Goal: Transaction & Acquisition: Purchase product/service

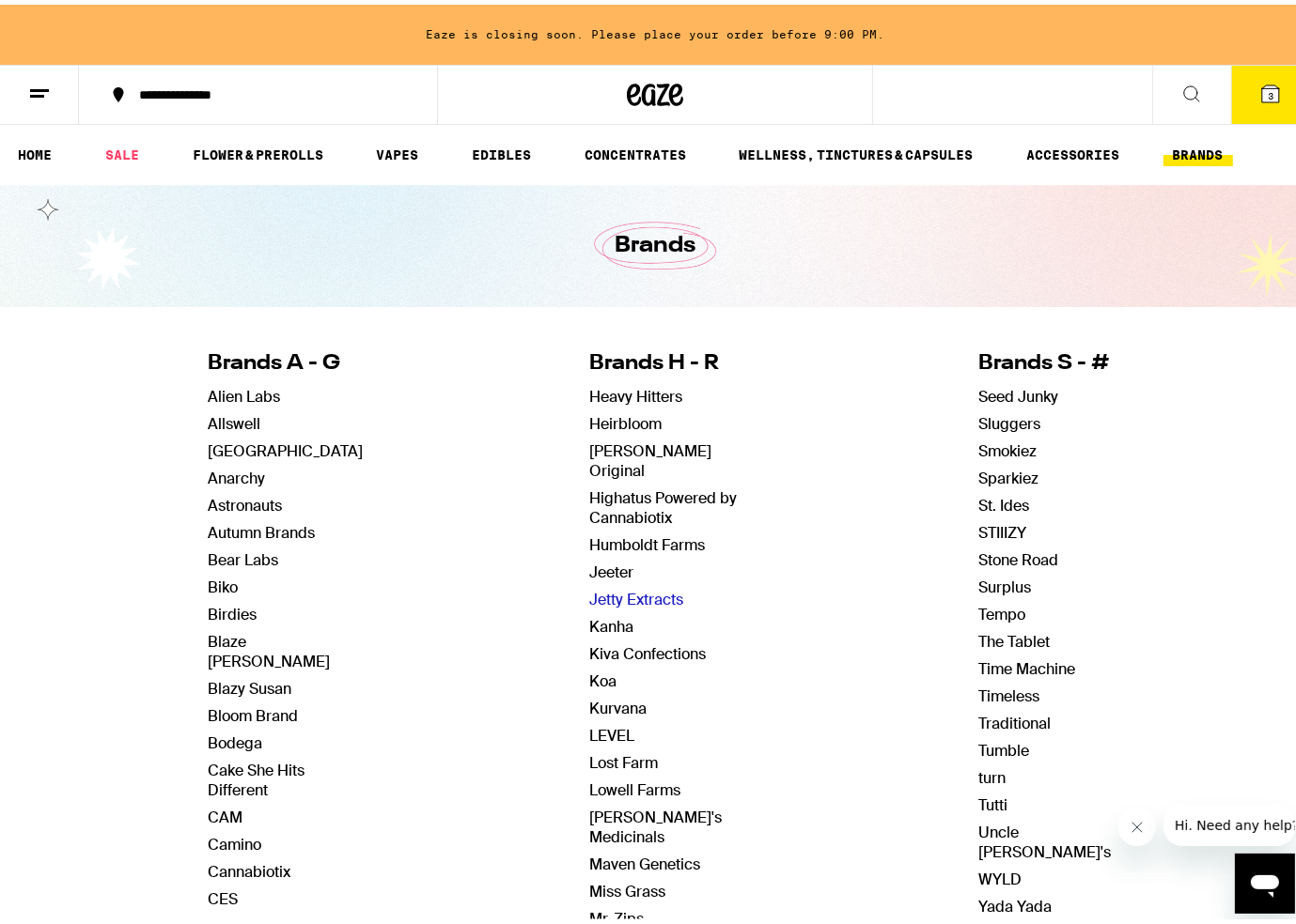
click at [632, 585] on link "Jetty Extracts" at bounding box center [635, 595] width 94 height 20
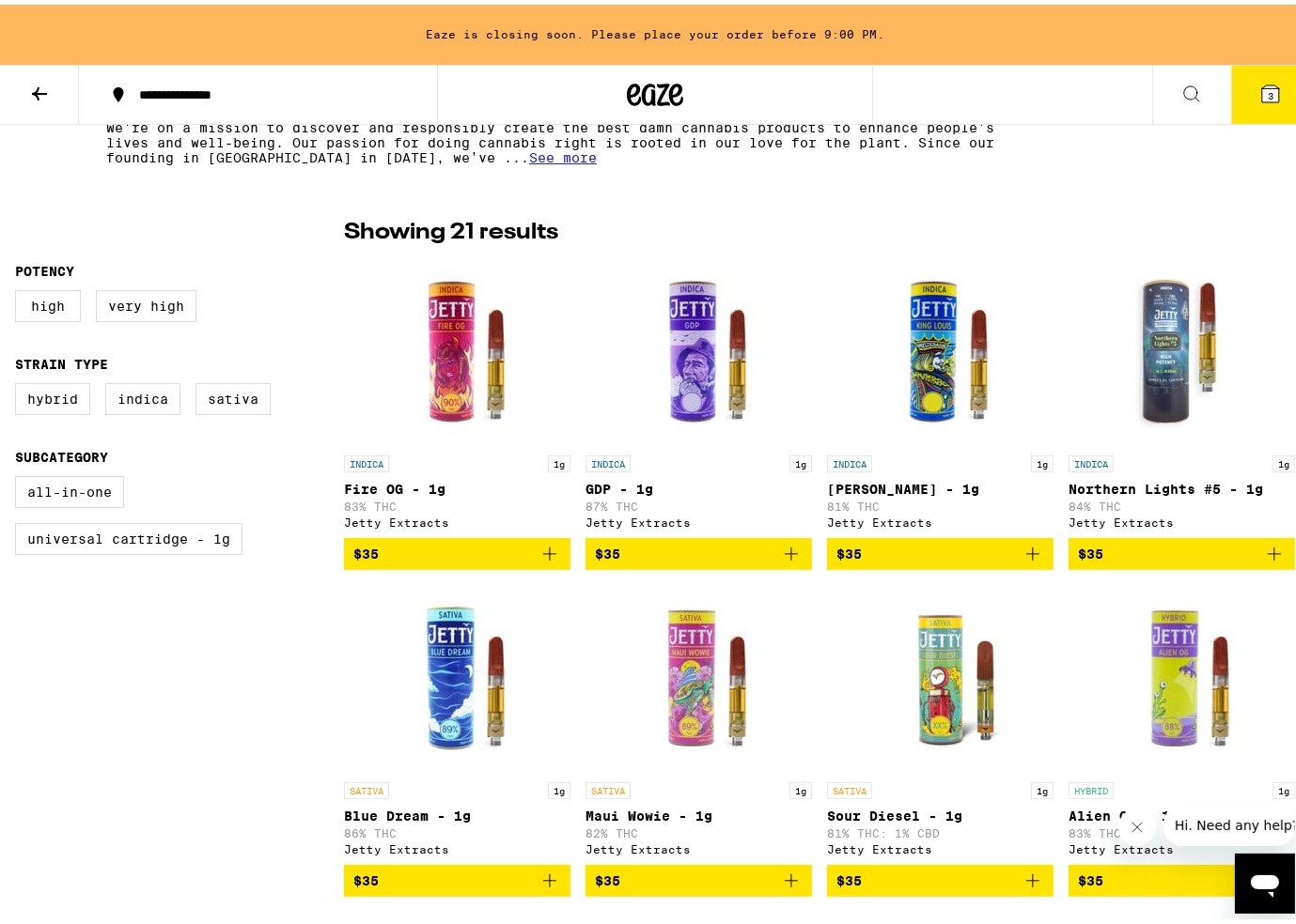
scroll to position [469, 0]
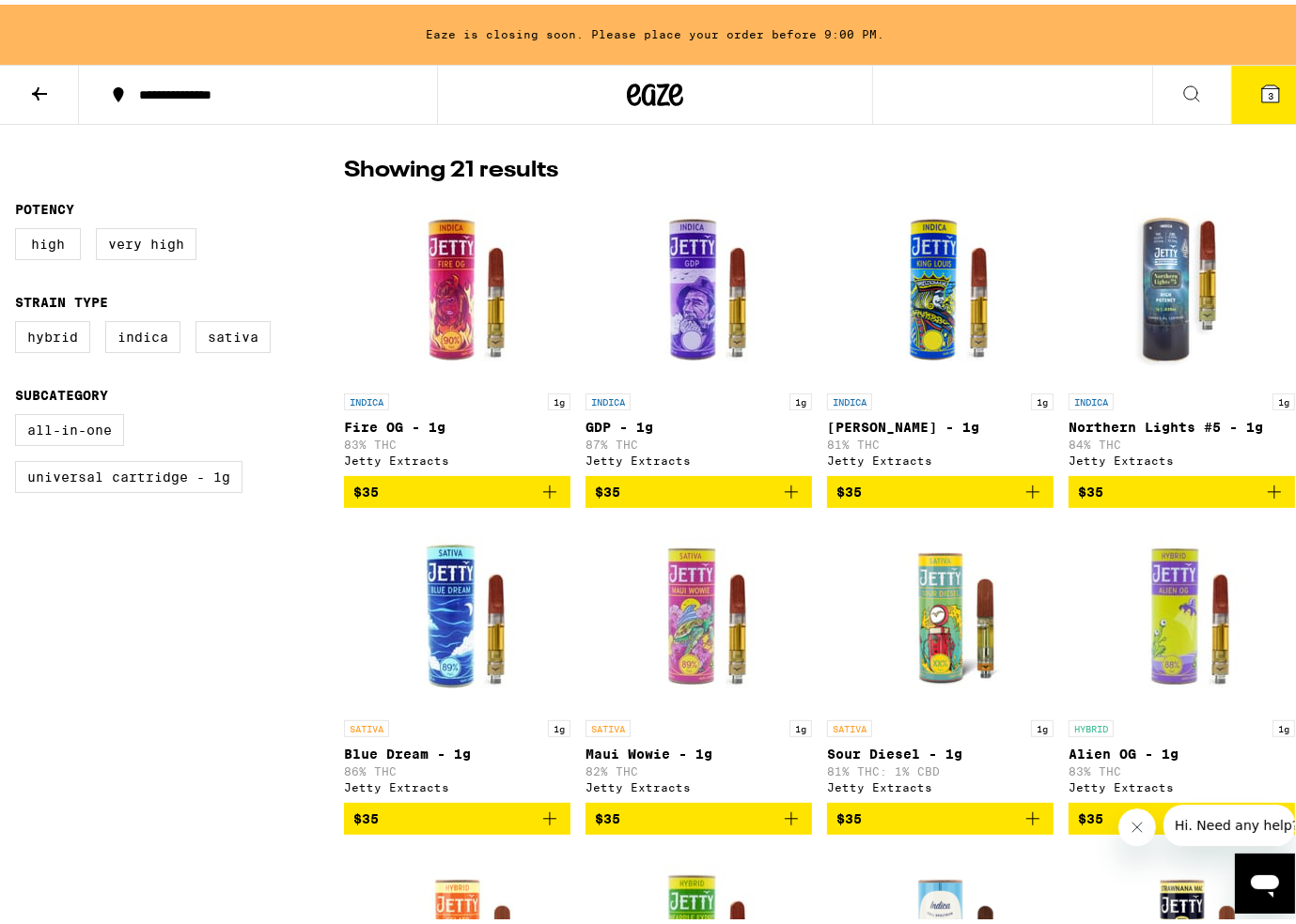
click at [1262, 496] on icon "Add to bag" at bounding box center [1273, 487] width 23 height 23
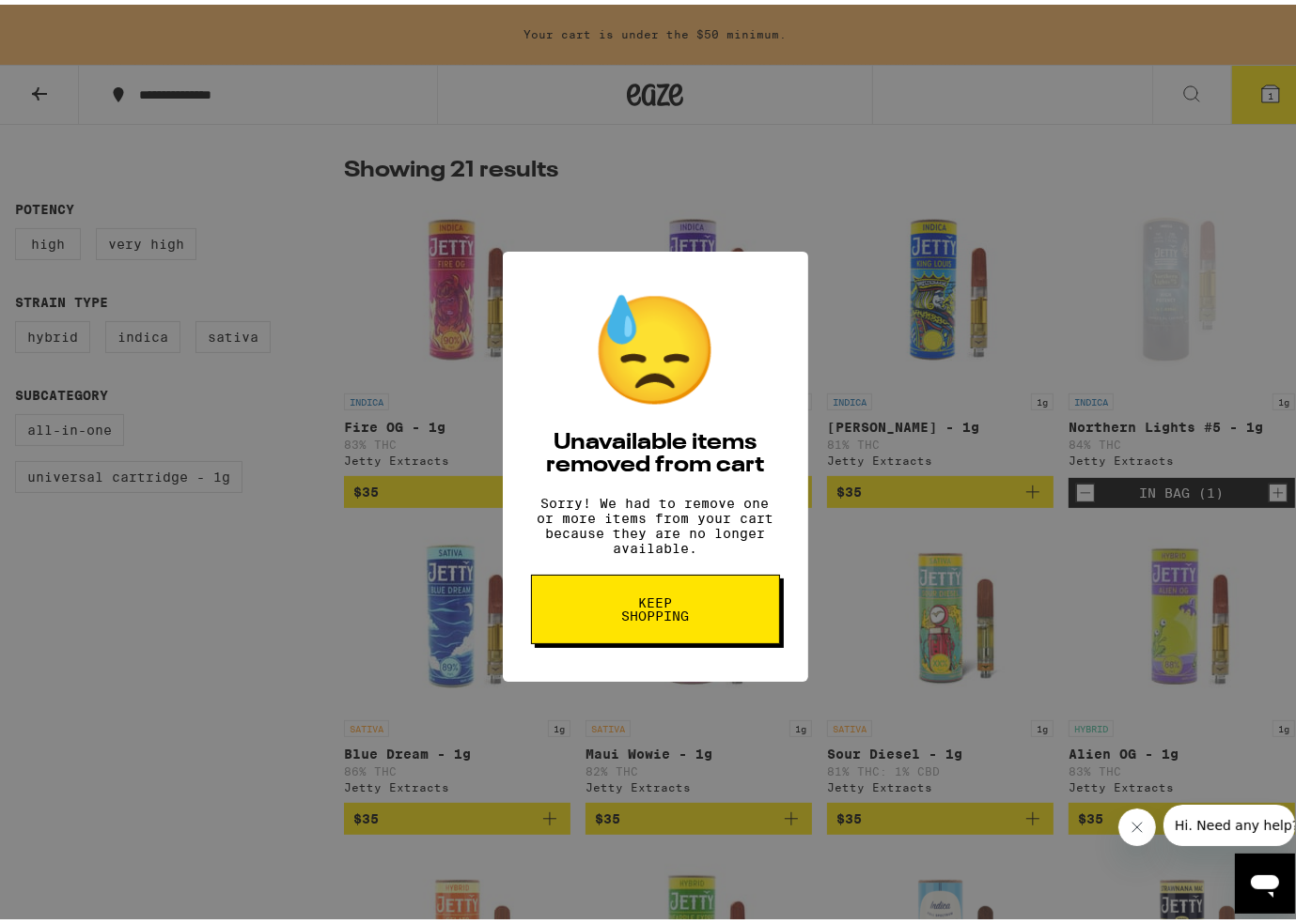
click at [905, 555] on div "😓 Unavailable items removed from cart Sorry! We had to remove one or more items…" at bounding box center [655, 462] width 1310 height 924
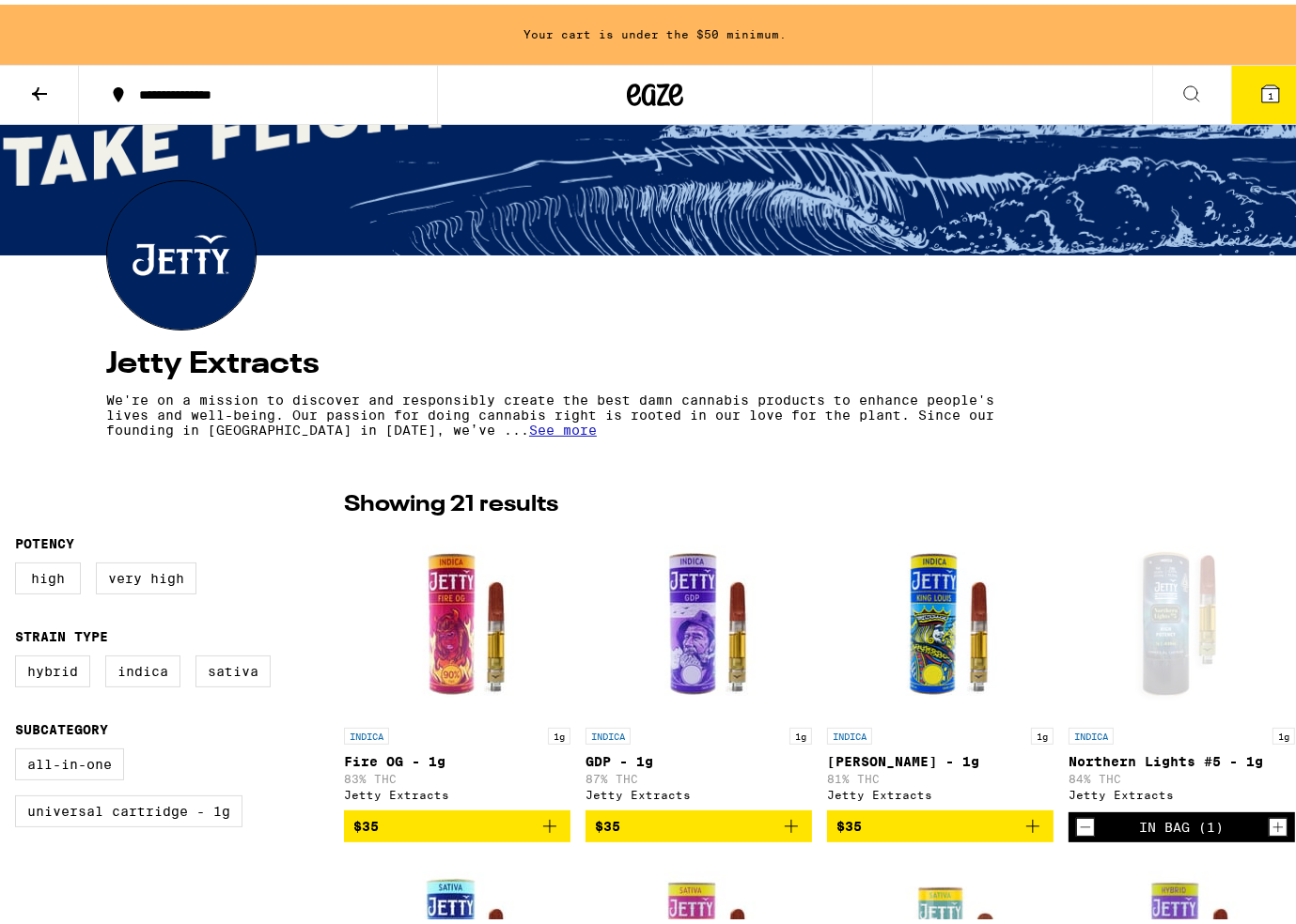
scroll to position [376, 0]
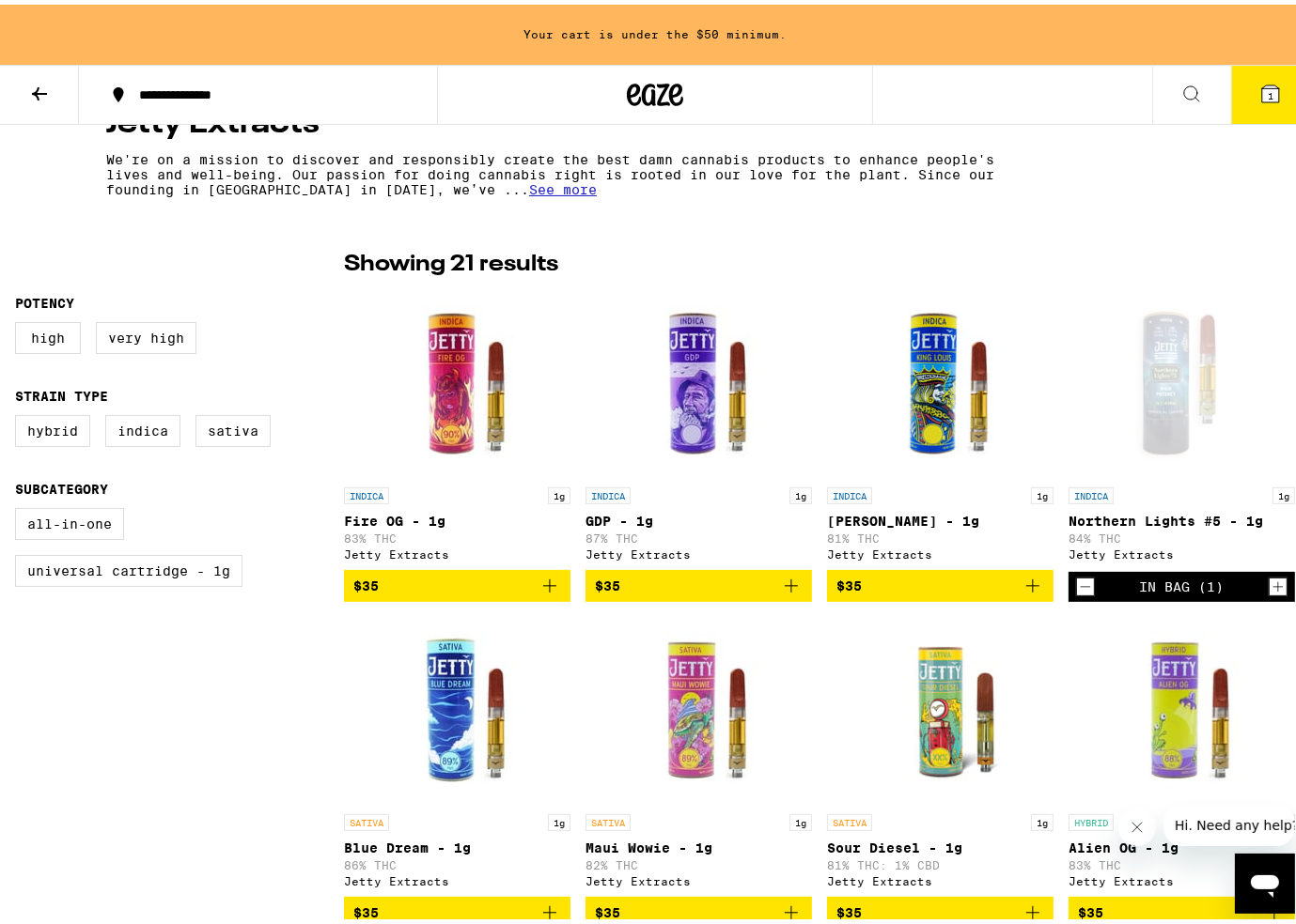
click at [1077, 583] on icon "Decrement" at bounding box center [1085, 582] width 17 height 23
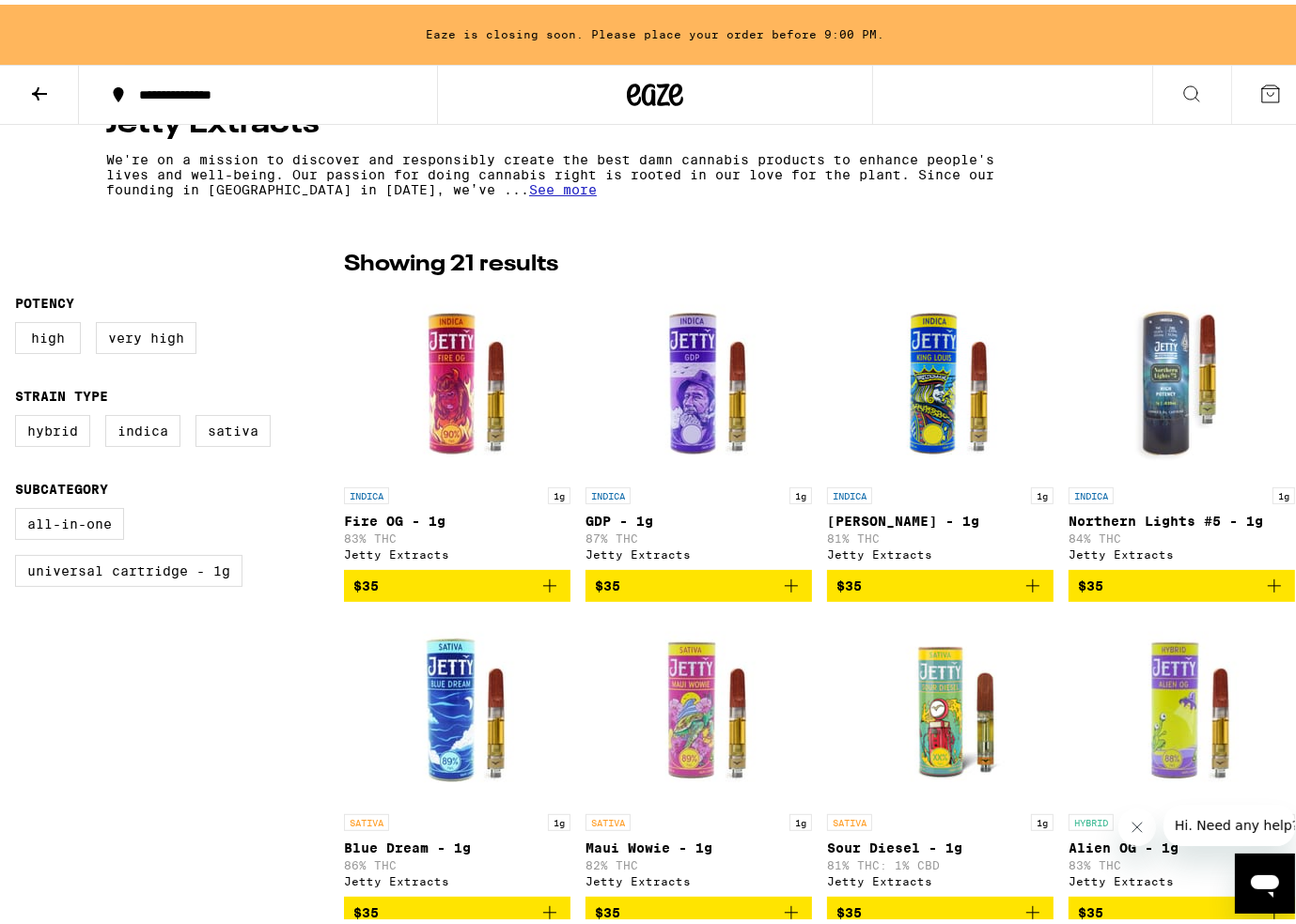
scroll to position [0, 0]
click at [1262, 585] on icon "Add to bag" at bounding box center [1273, 581] width 23 height 23
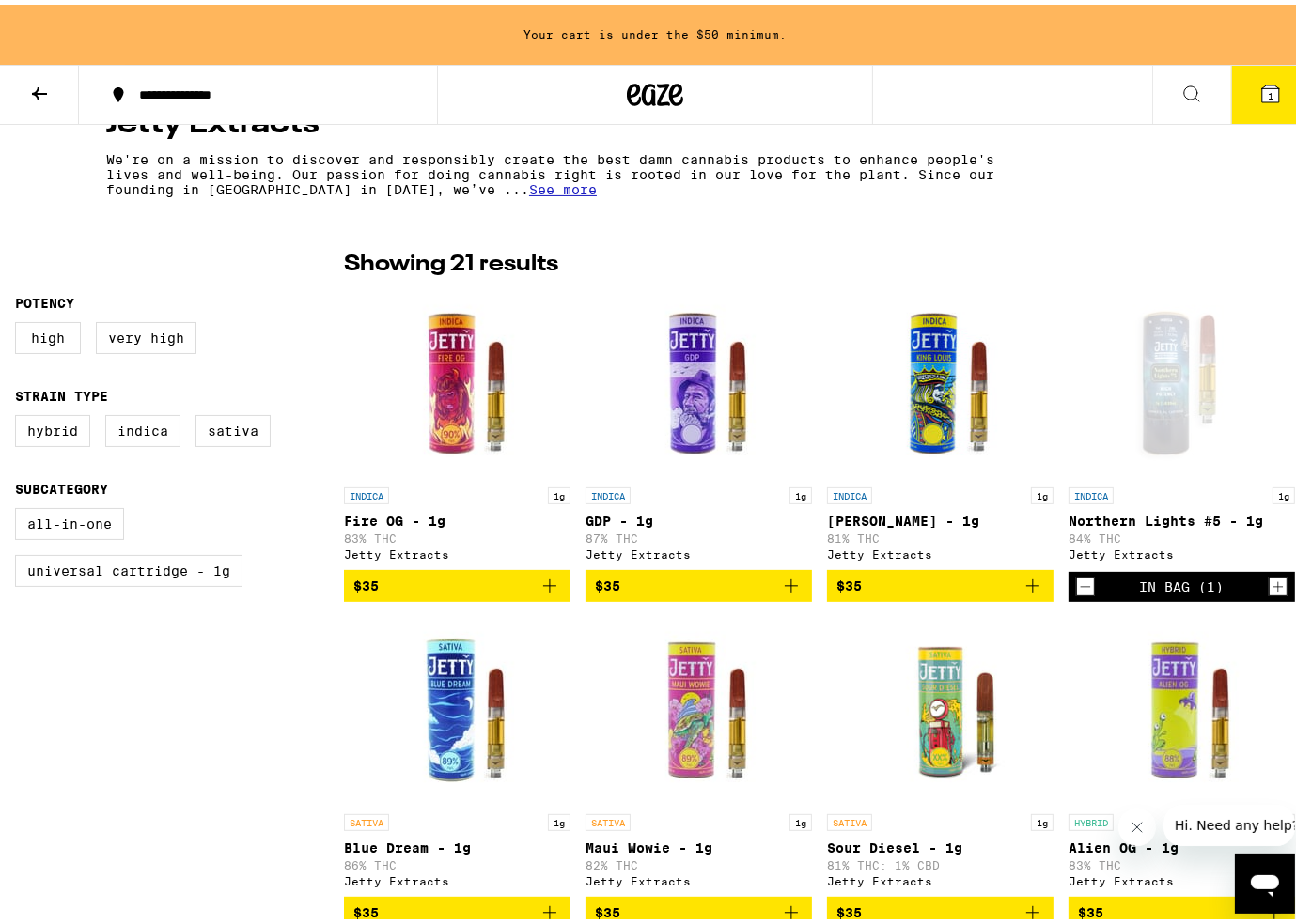
click at [1231, 102] on button "1" at bounding box center [1270, 90] width 79 height 58
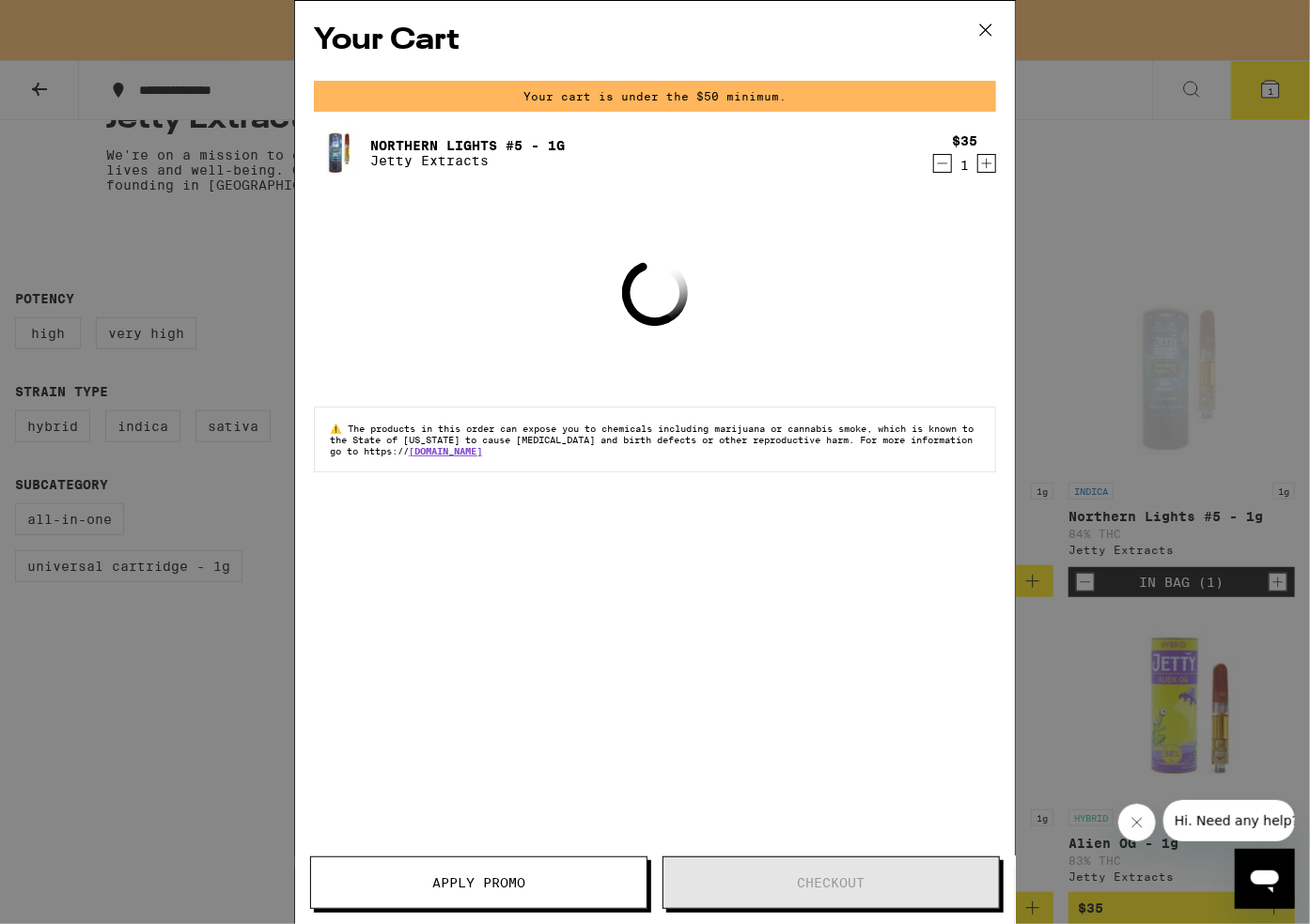
click at [982, 33] on icon at bounding box center [984, 30] width 11 height 11
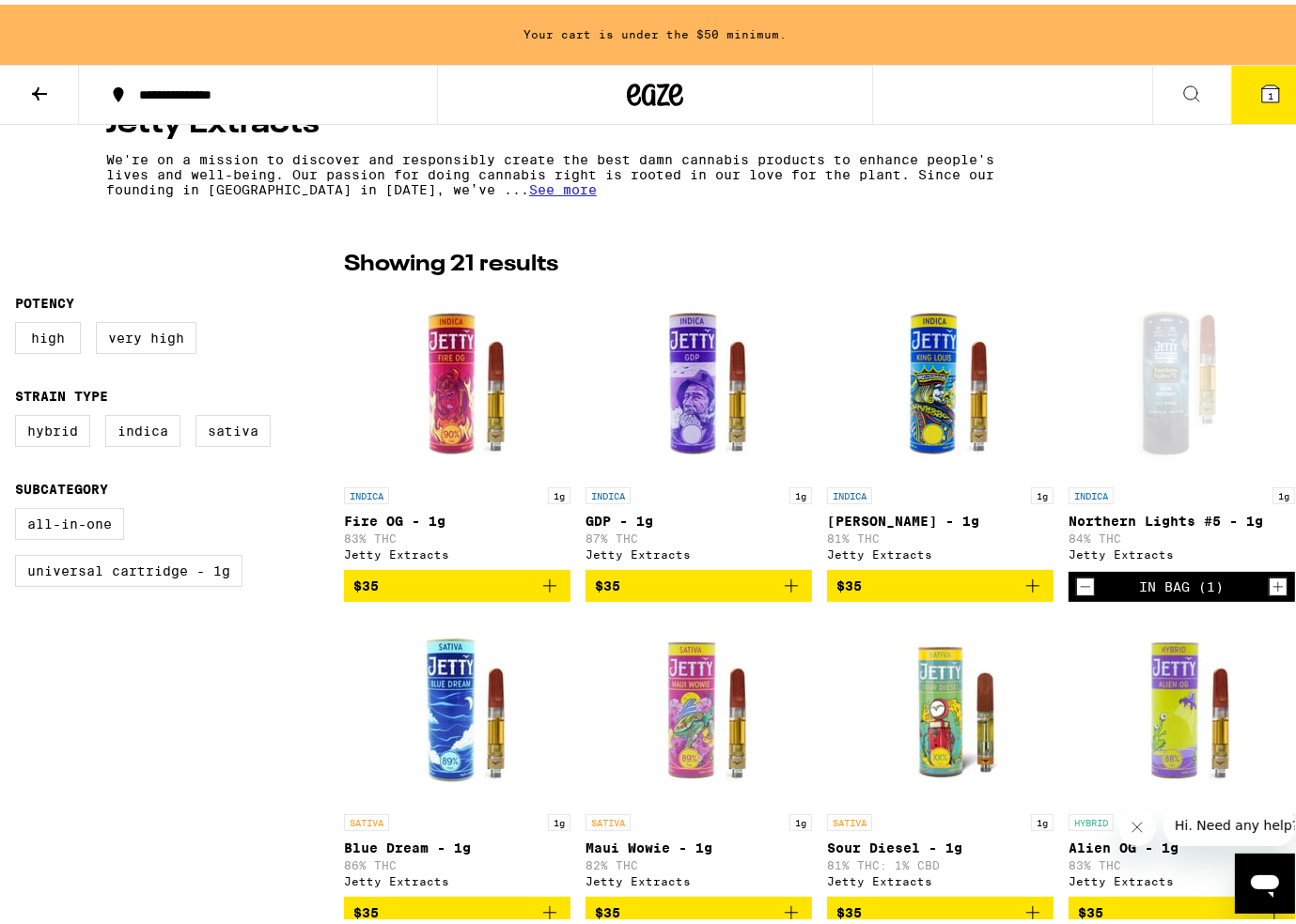
click at [548, 586] on icon "Add to bag" at bounding box center [549, 581] width 23 height 23
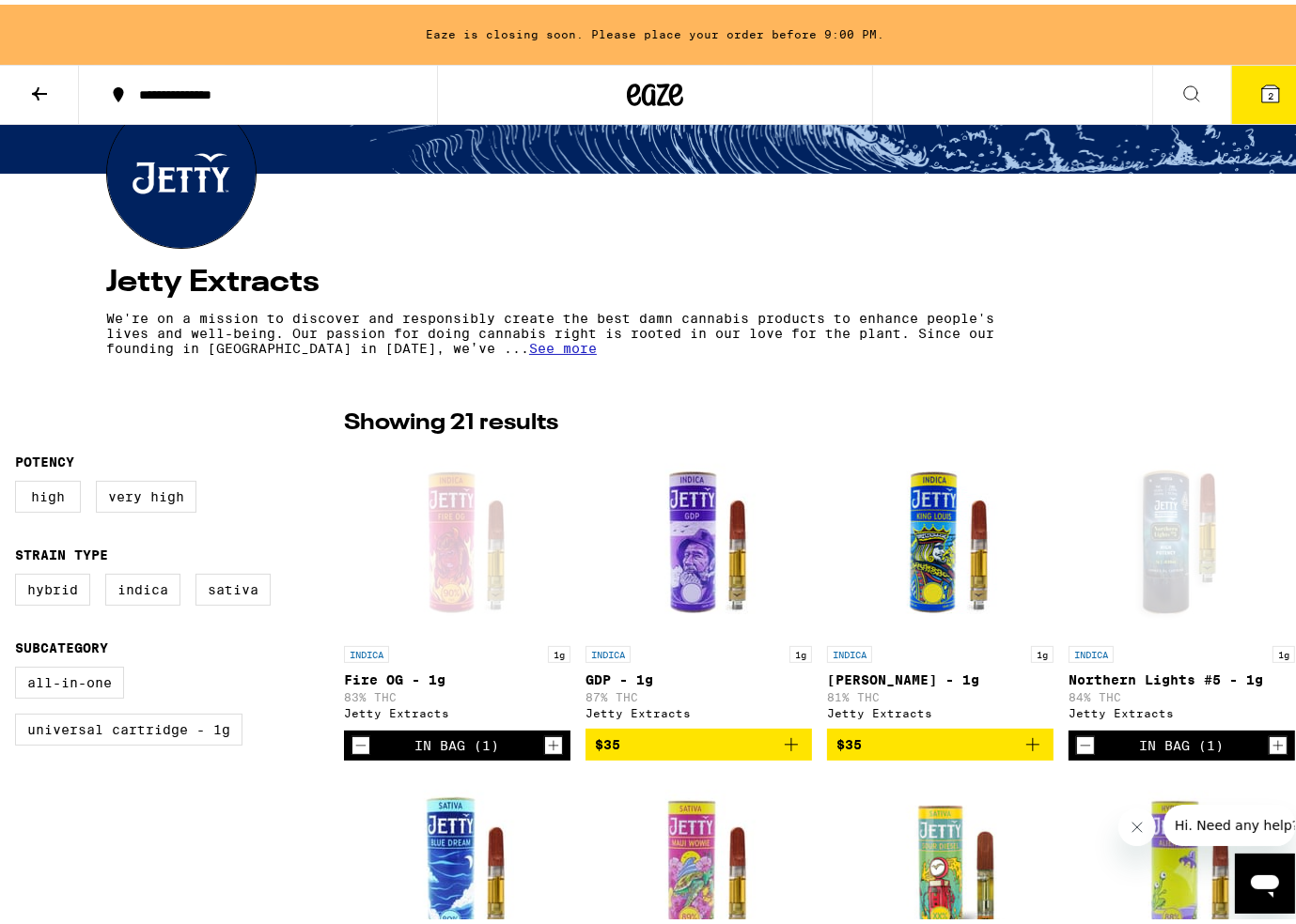
scroll to position [469, 0]
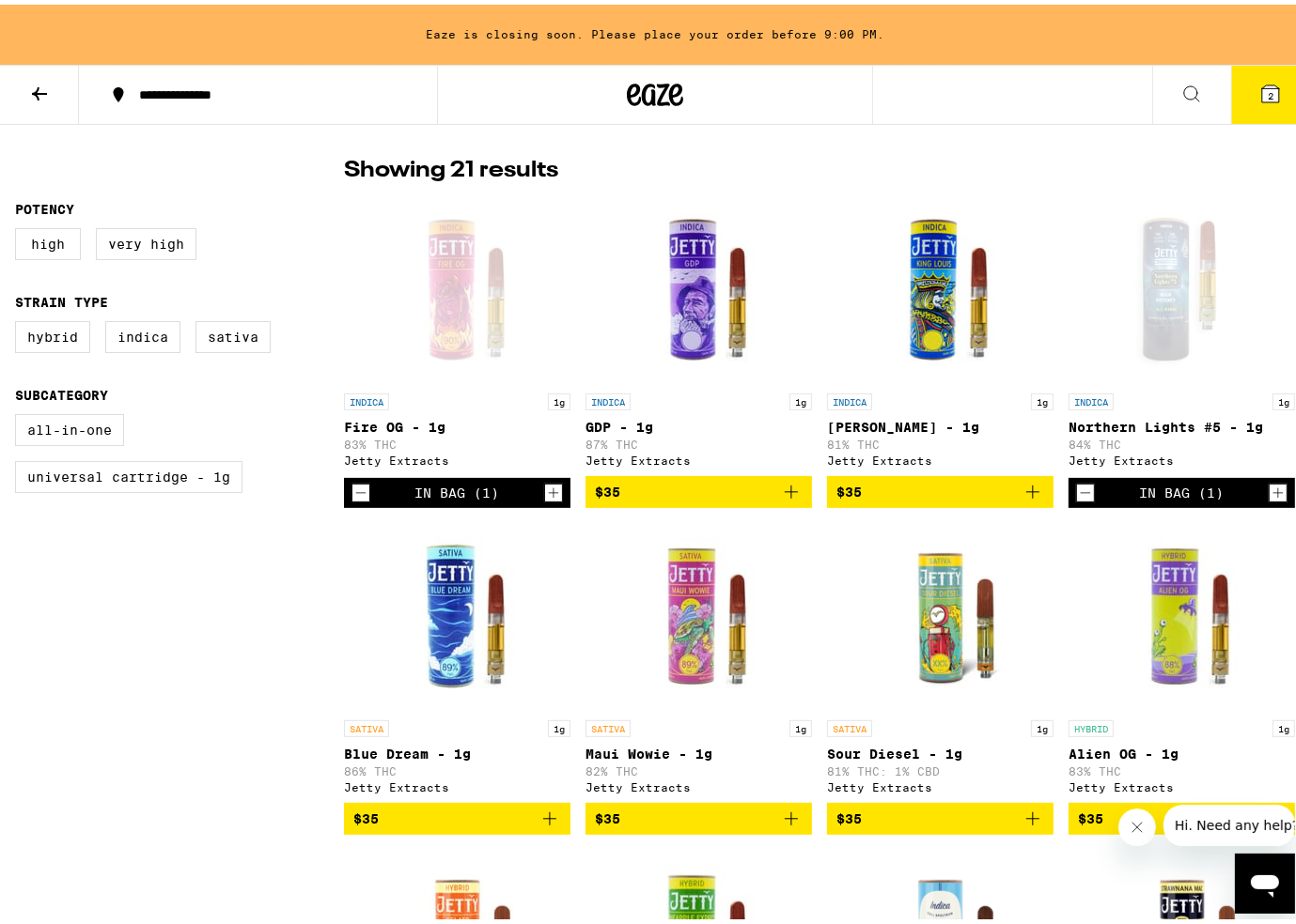
click at [789, 494] on icon "Add to bag" at bounding box center [790, 487] width 13 height 13
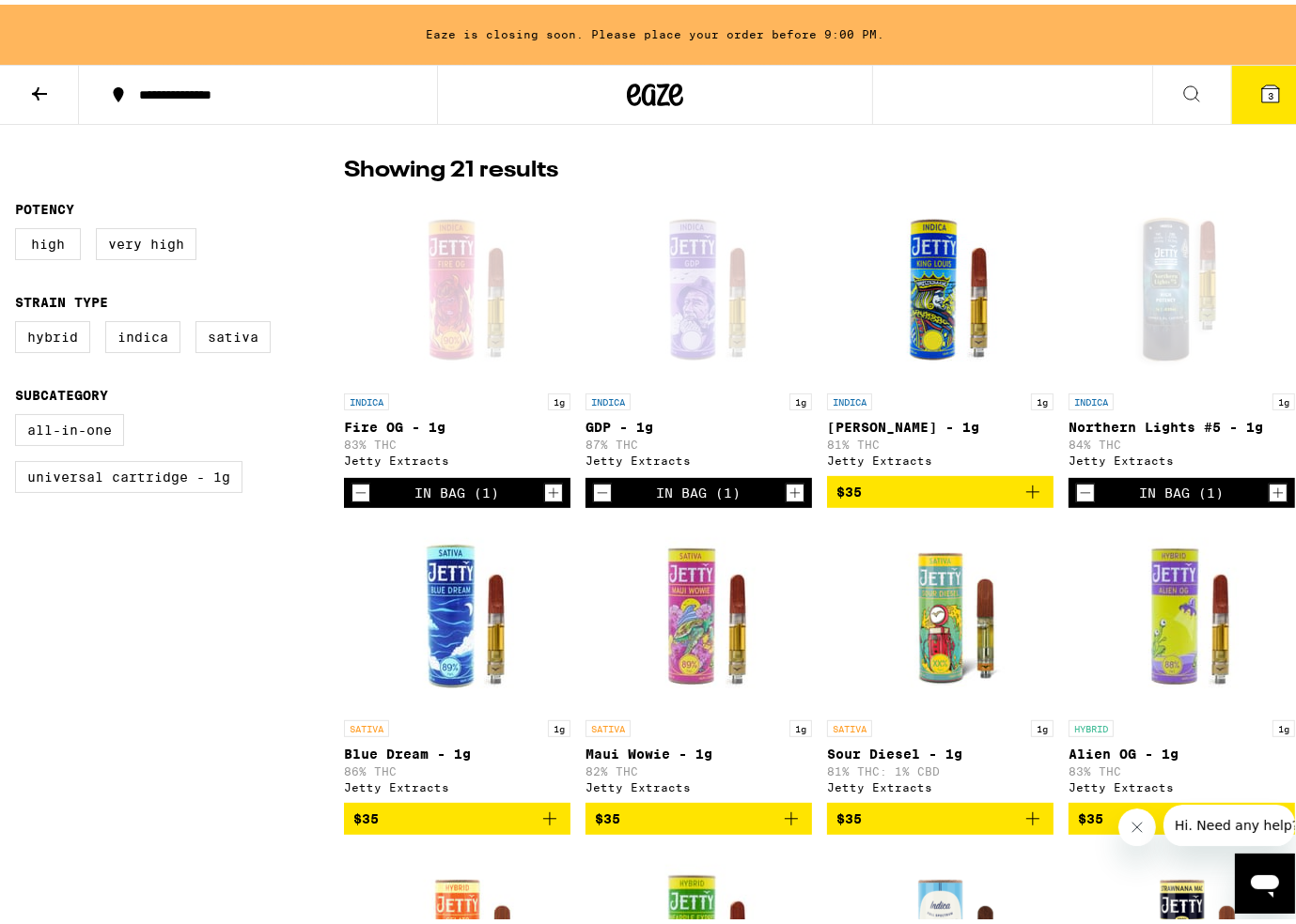
click at [1029, 494] on icon "Add to bag" at bounding box center [1032, 487] width 23 height 23
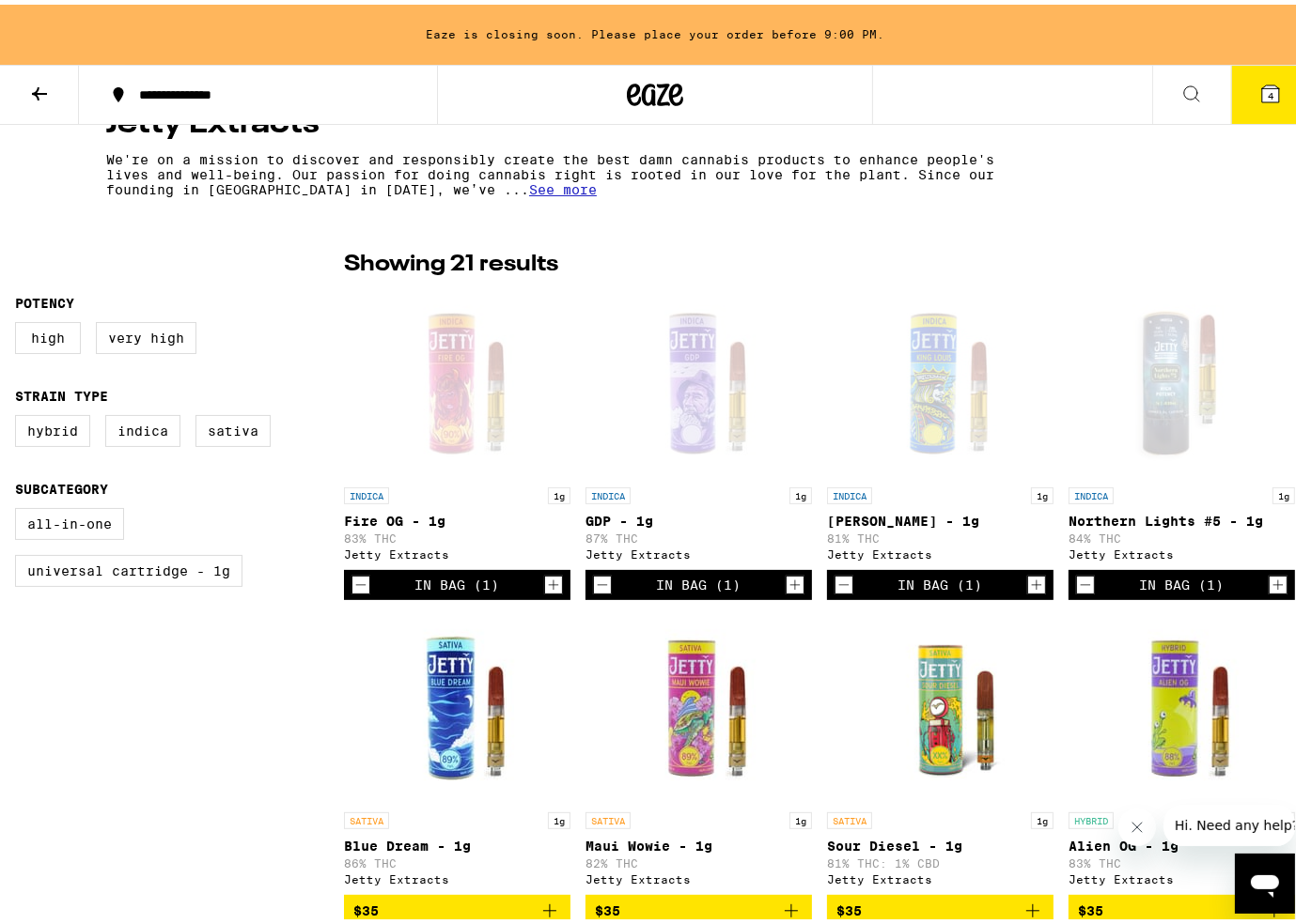
scroll to position [0, 0]
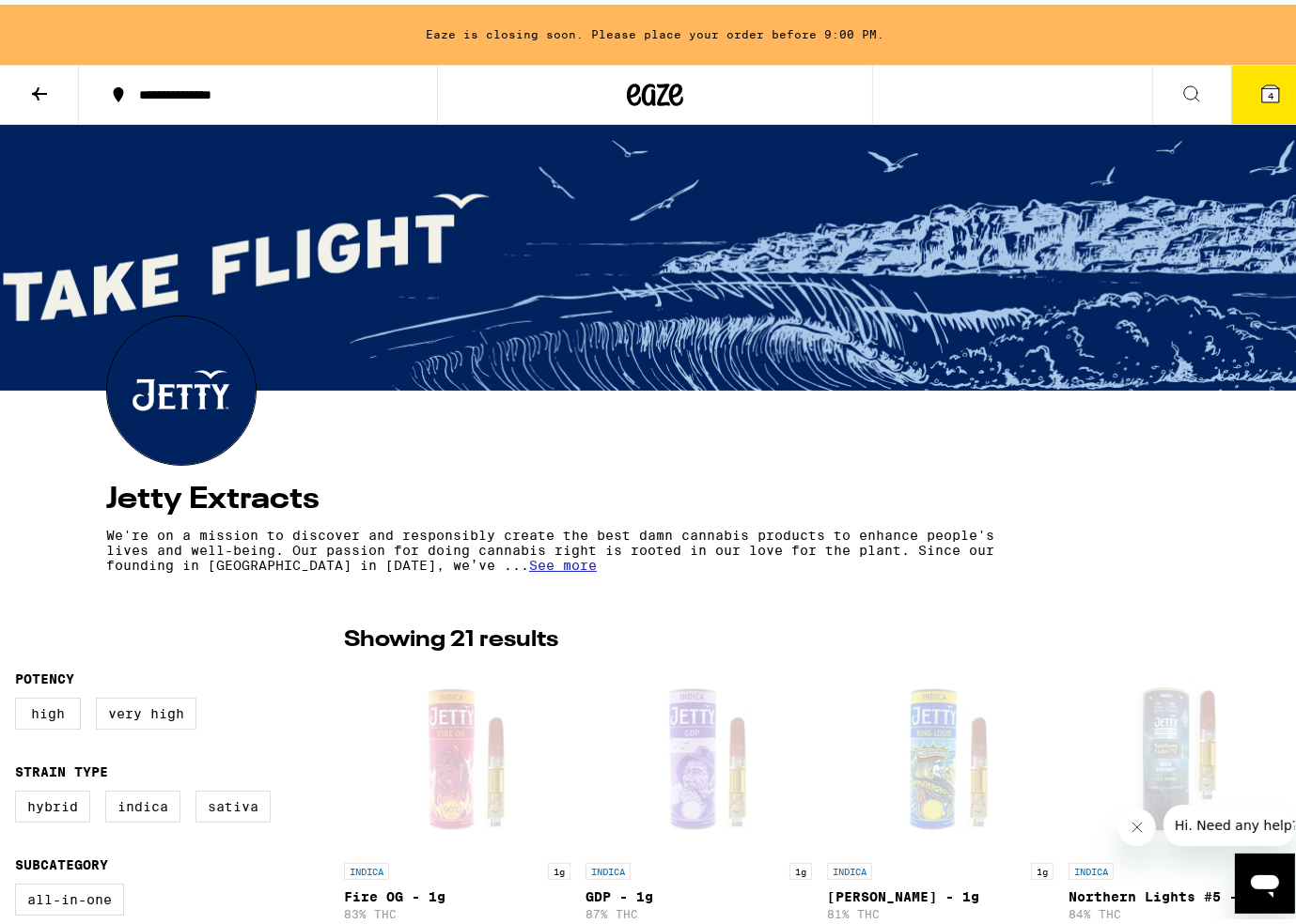
click at [657, 94] on icon at bounding box center [654, 90] width 56 height 34
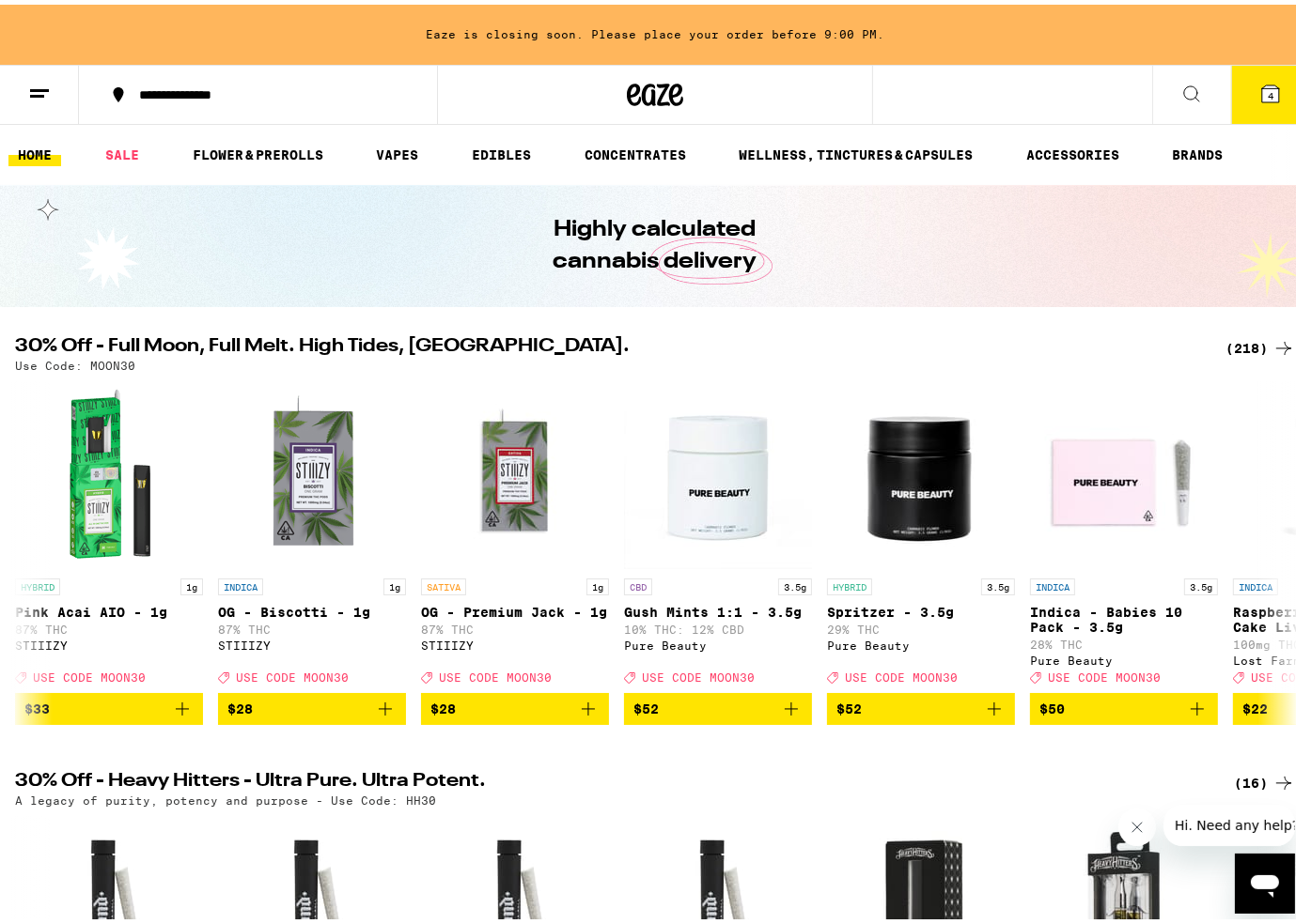
click at [1102, 148] on link "ACCESSORIES" at bounding box center [1072, 150] width 111 height 23
click at [1067, 151] on link "ACCESSORIES" at bounding box center [1072, 150] width 111 height 23
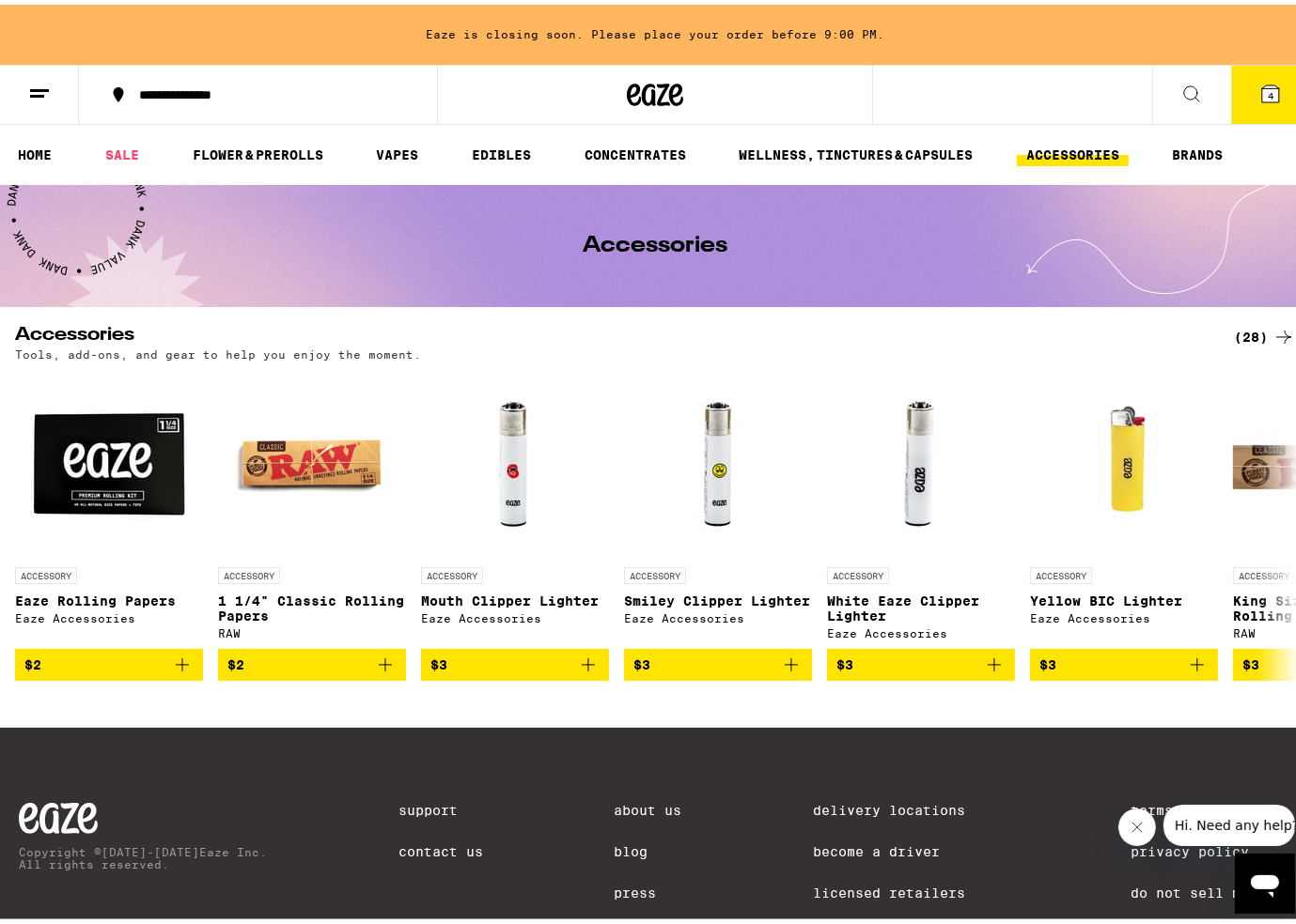
click at [1272, 335] on icon at bounding box center [1283, 332] width 23 height 23
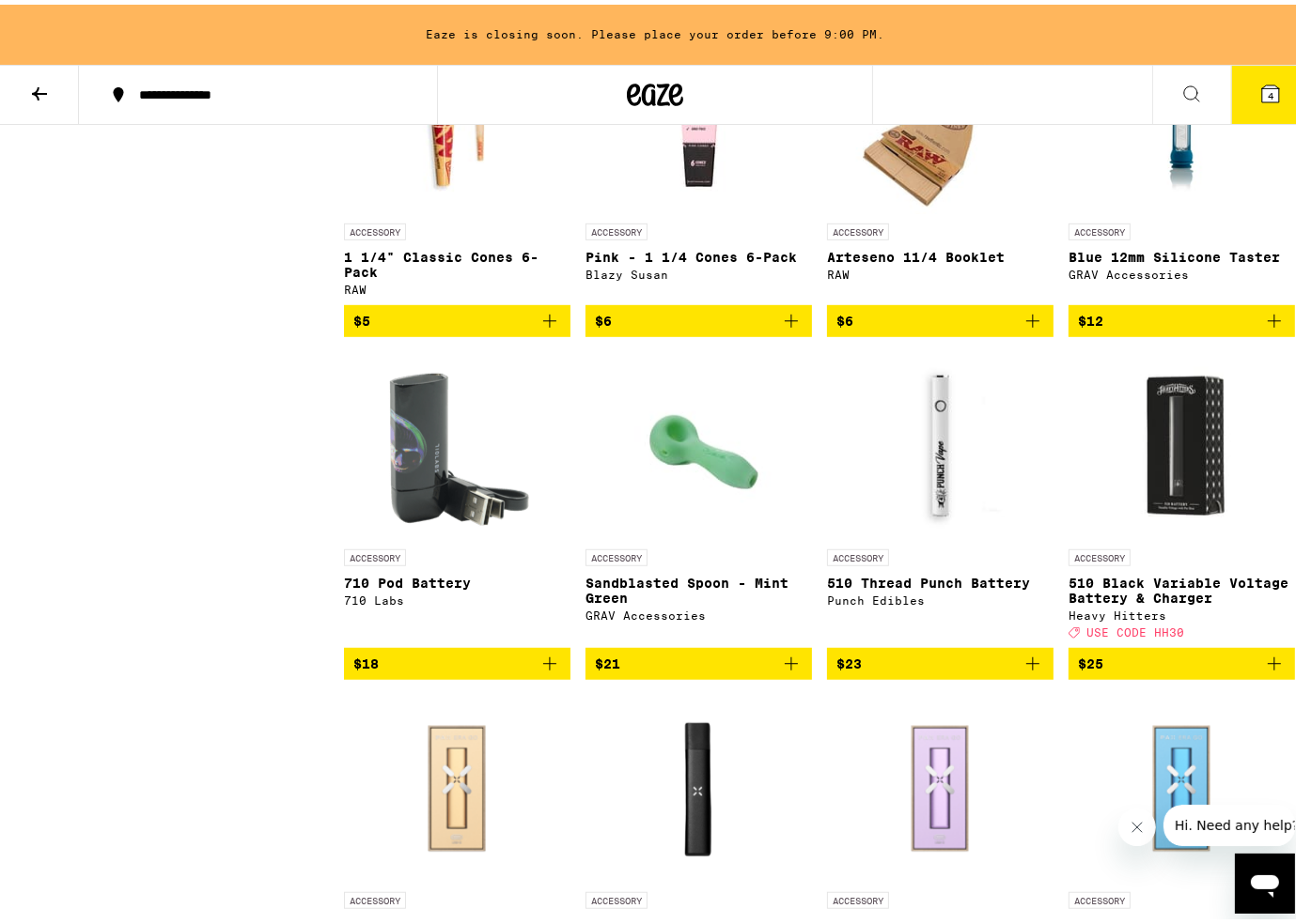
scroll to position [922, 0]
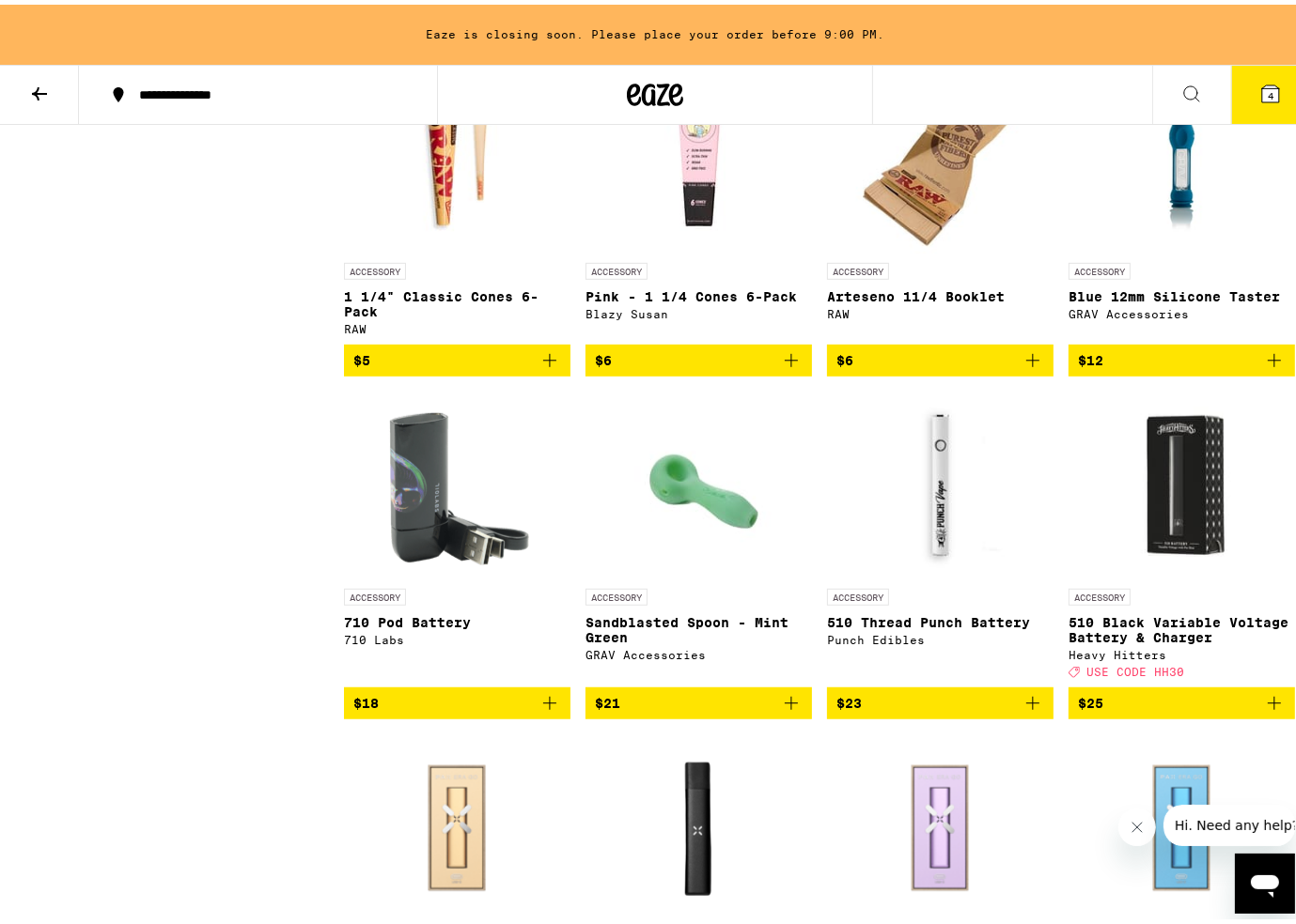
click at [887, 625] on p "510 Thread Punch Battery" at bounding box center [940, 617] width 227 height 15
click at [894, 642] on div "Punch Edibles" at bounding box center [940, 635] width 227 height 12
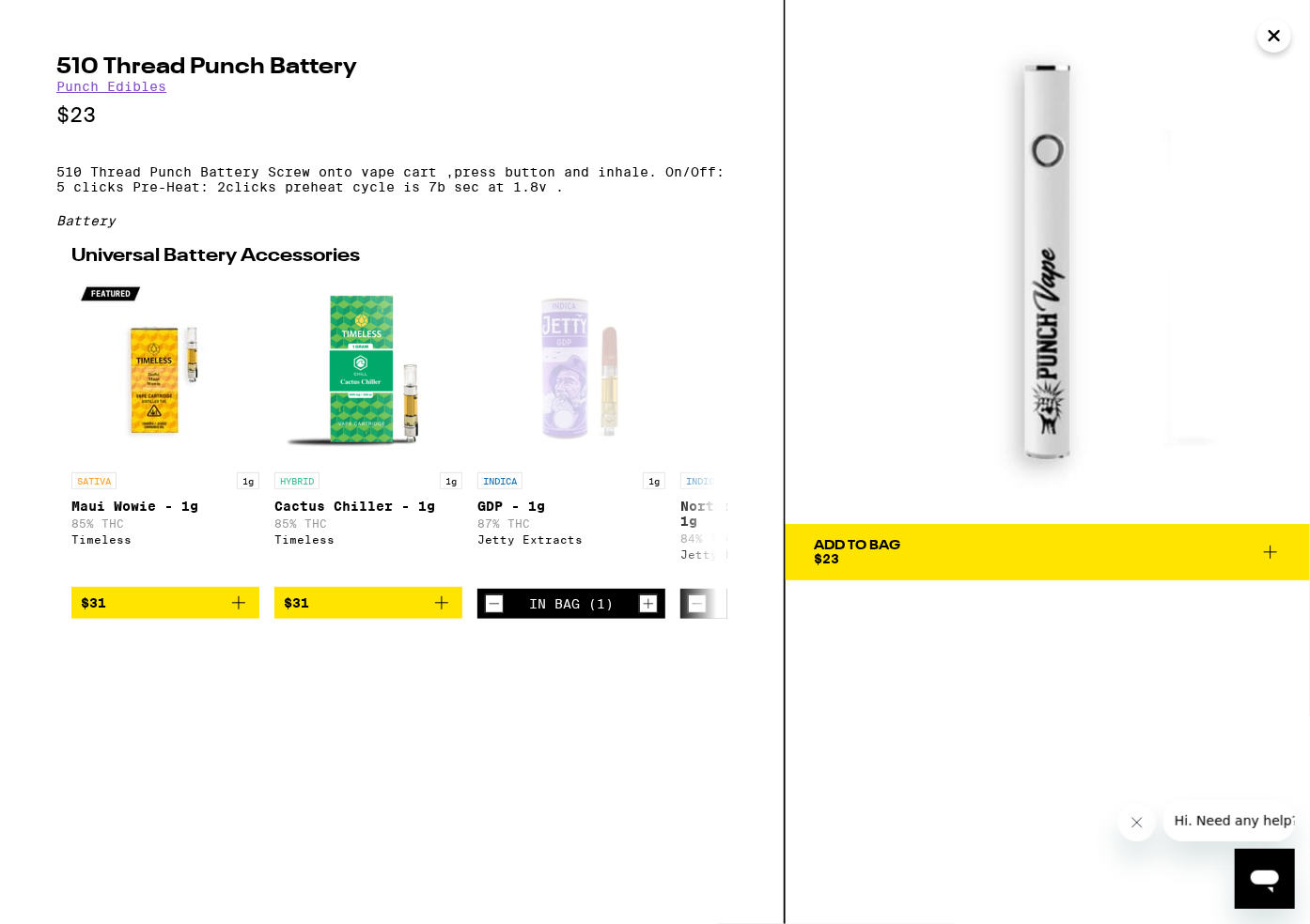
click at [1118, 219] on img at bounding box center [1048, 262] width 525 height 525
click at [1013, 248] on img at bounding box center [1048, 262] width 525 height 525
click at [1271, 547] on icon at bounding box center [1270, 551] width 13 height 13
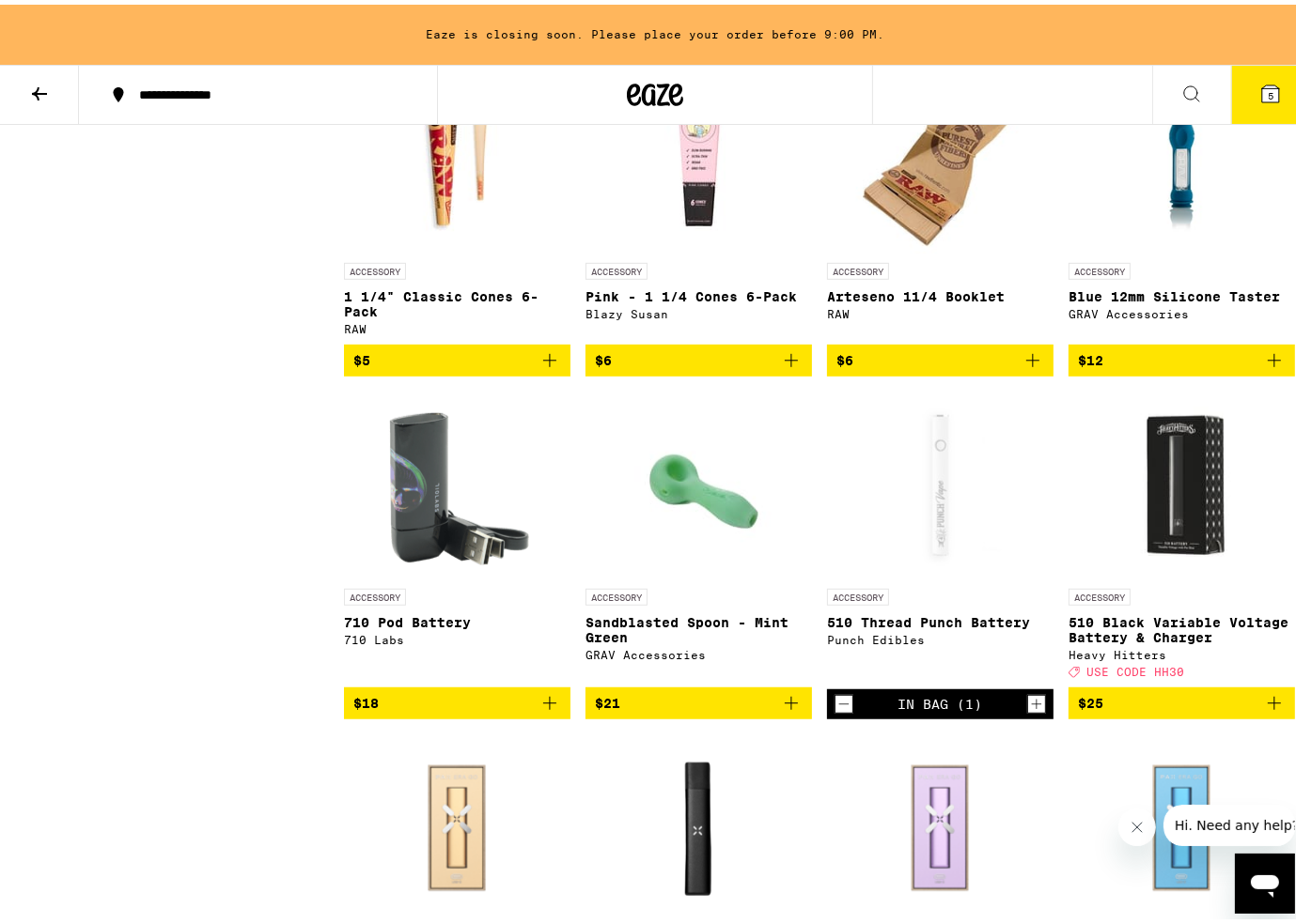
click at [935, 493] on div "Open page for 510 Thread Punch Battery from Punch Edibles" at bounding box center [940, 480] width 188 height 188
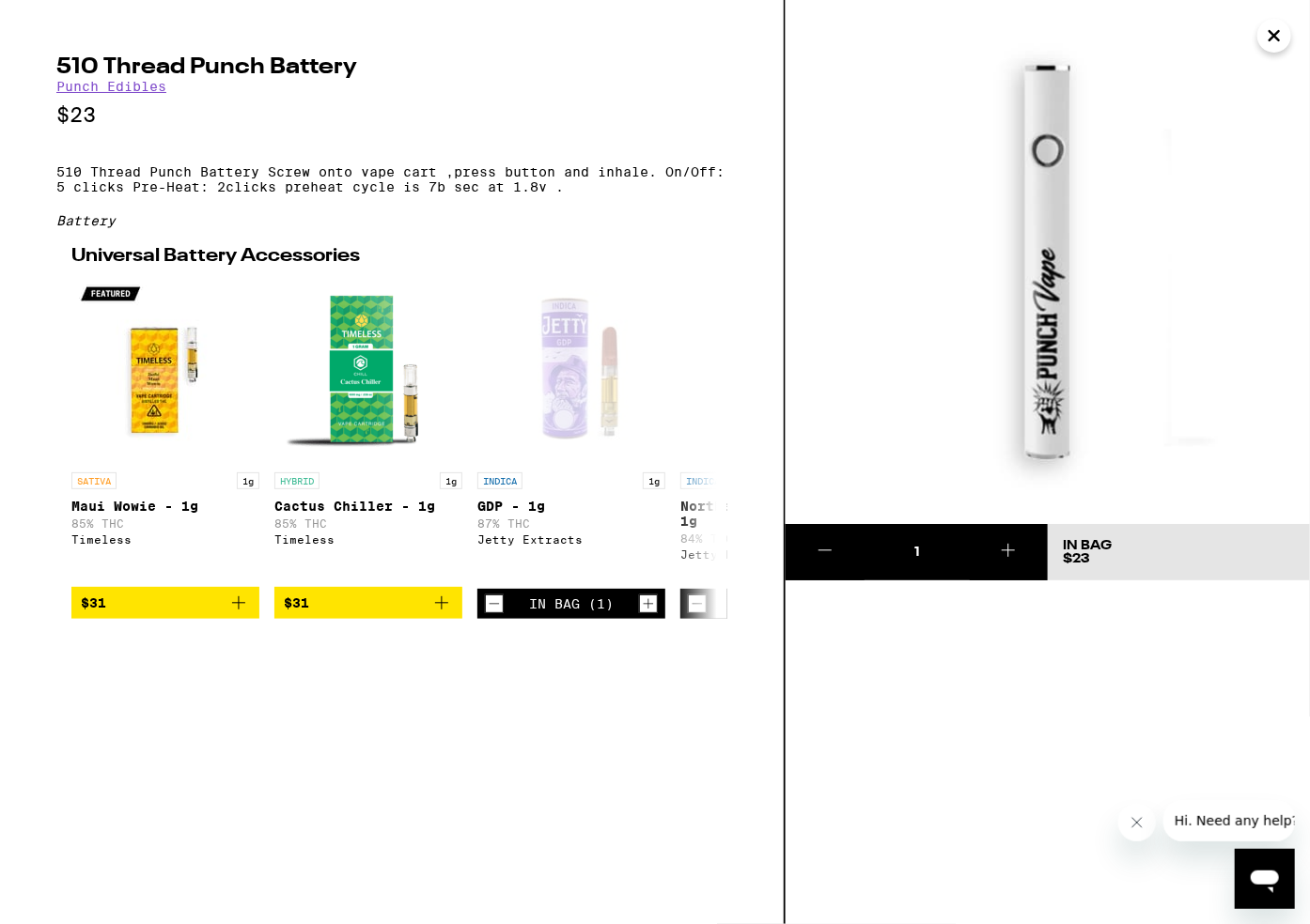
click at [1273, 37] on icon "Close" at bounding box center [1274, 36] width 10 height 10
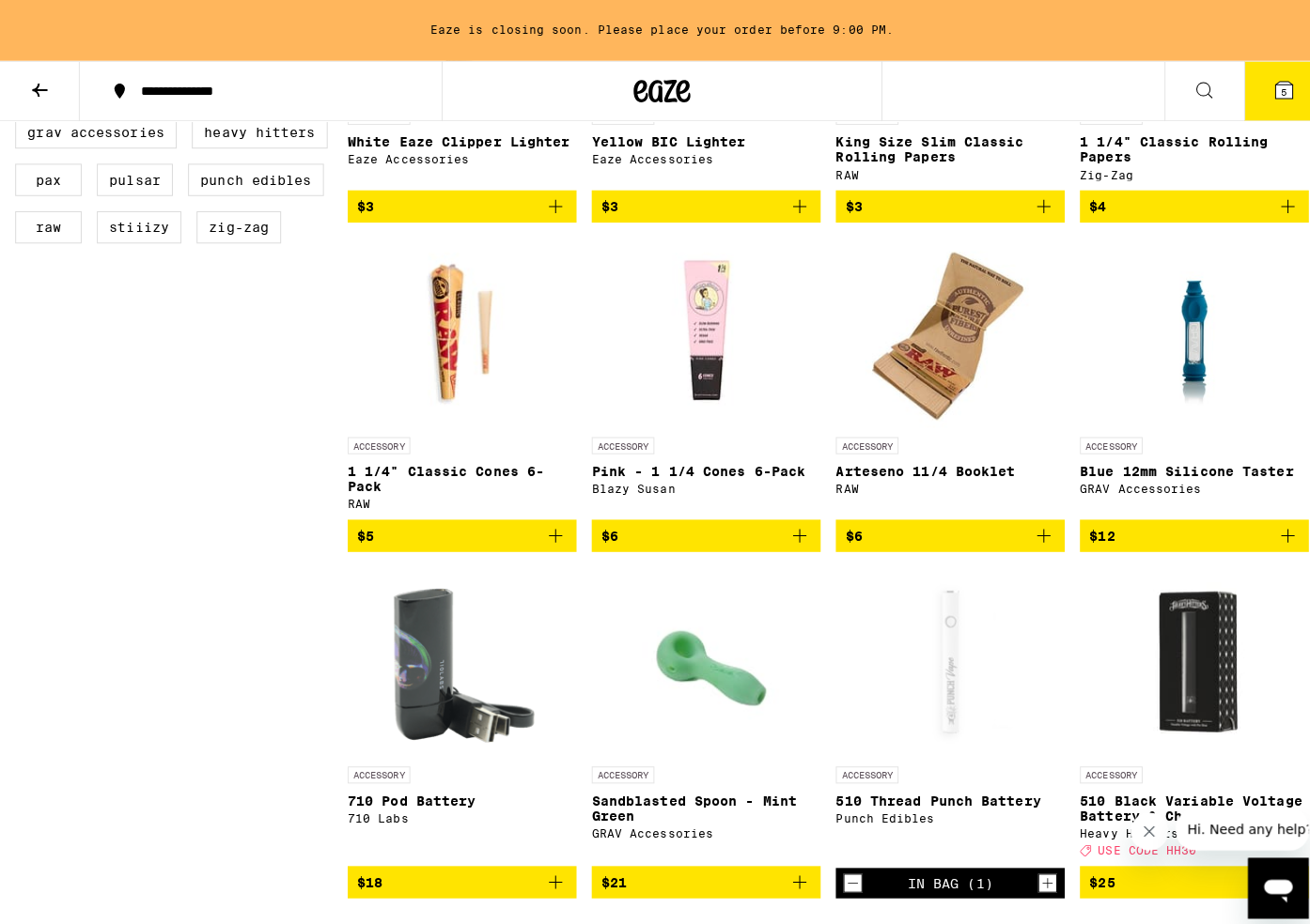
scroll to position [735, 0]
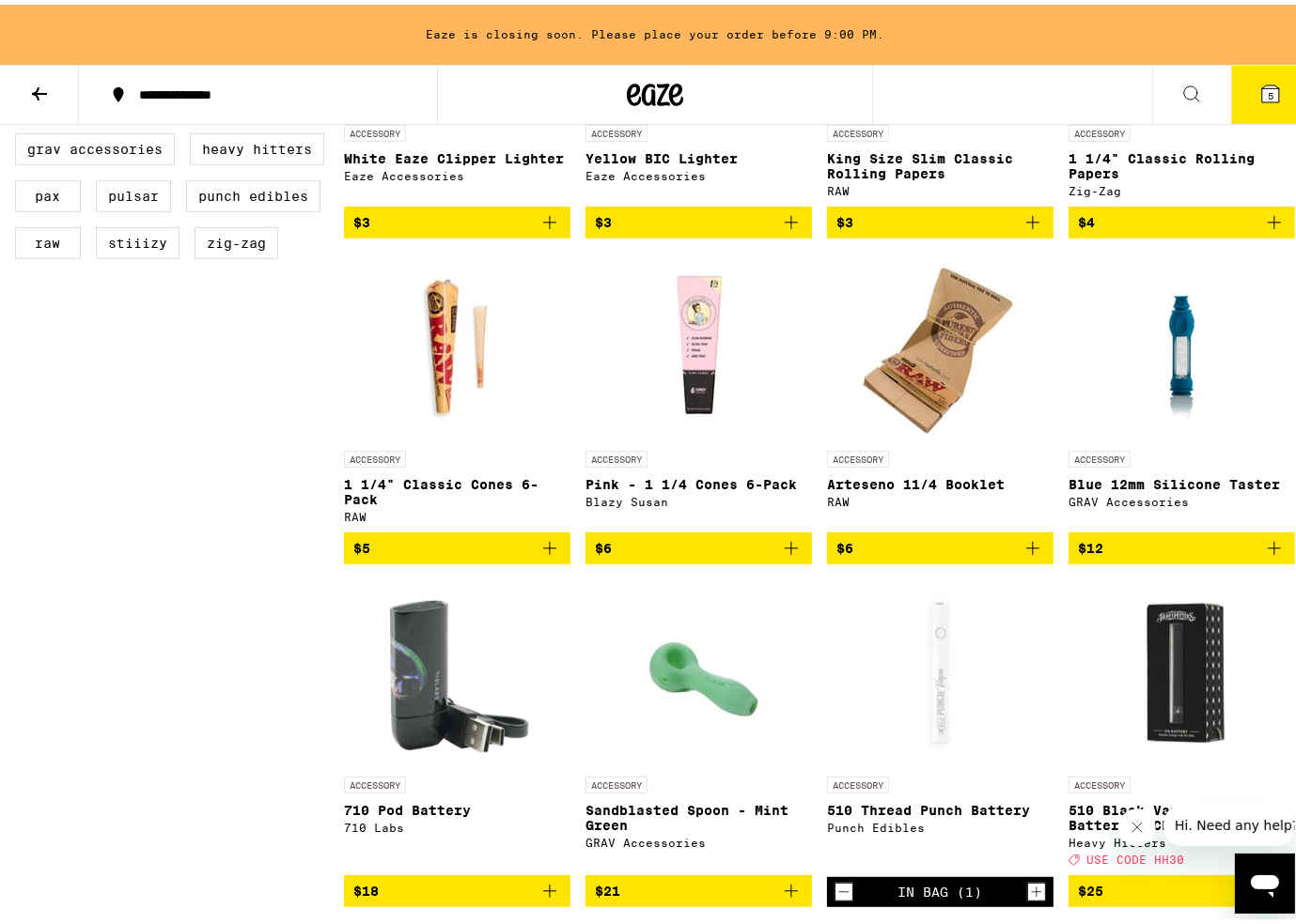
click at [1267, 86] on span "5" at bounding box center [1270, 91] width 6 height 11
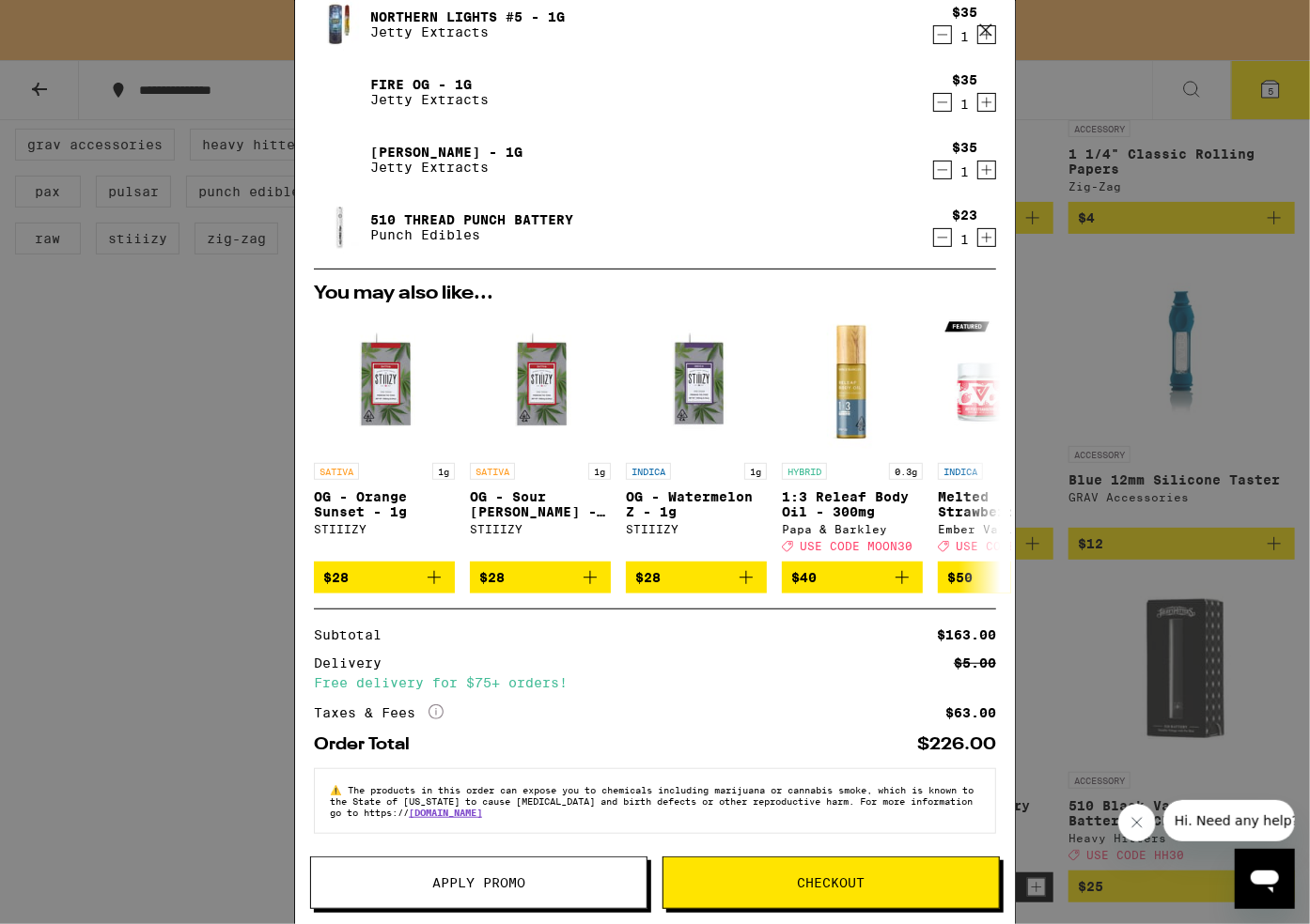
scroll to position [207, 0]
click at [437, 705] on icon "More Info" at bounding box center [435, 711] width 15 height 15
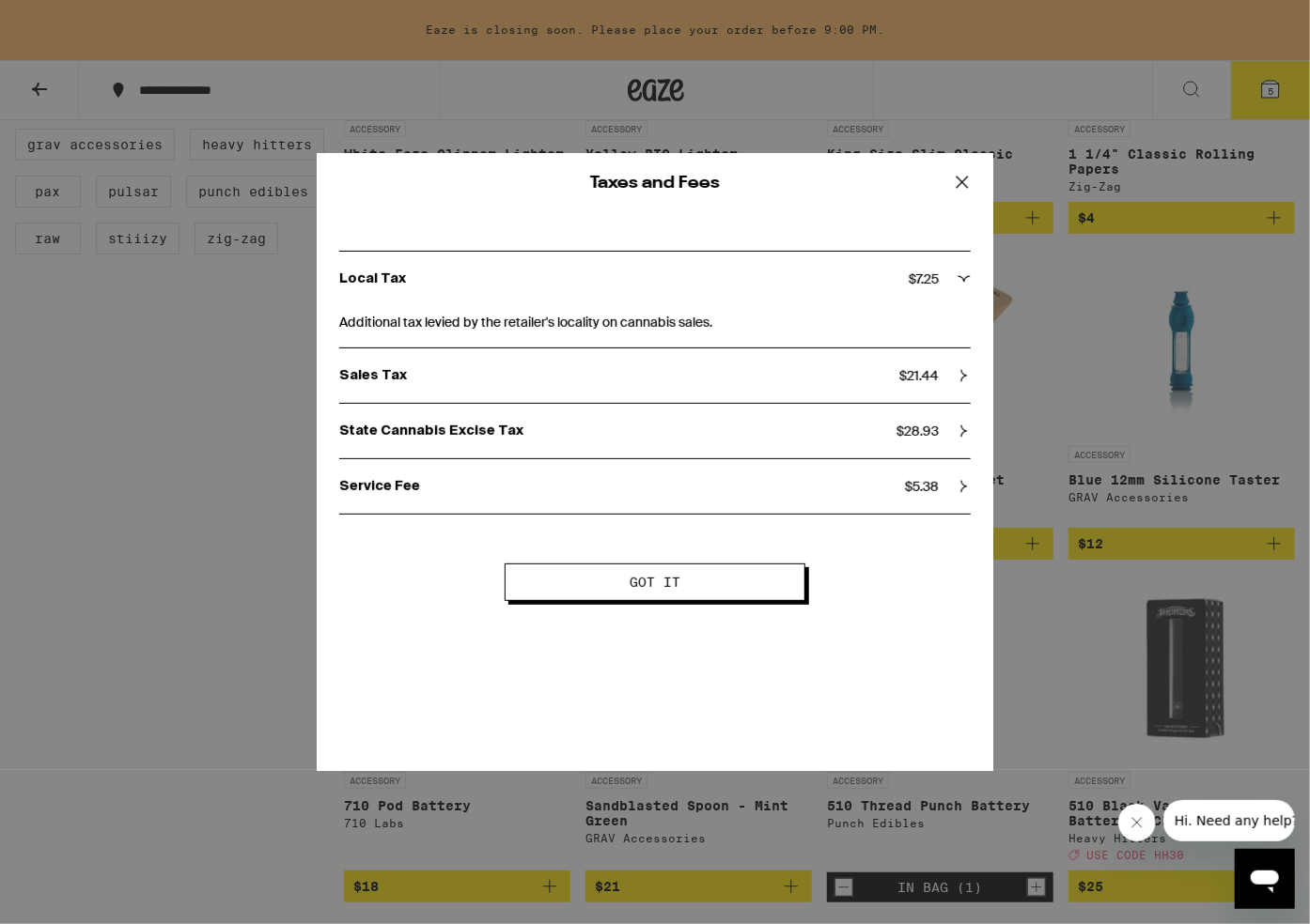
click at [655, 576] on span "Got it" at bounding box center [654, 582] width 50 height 13
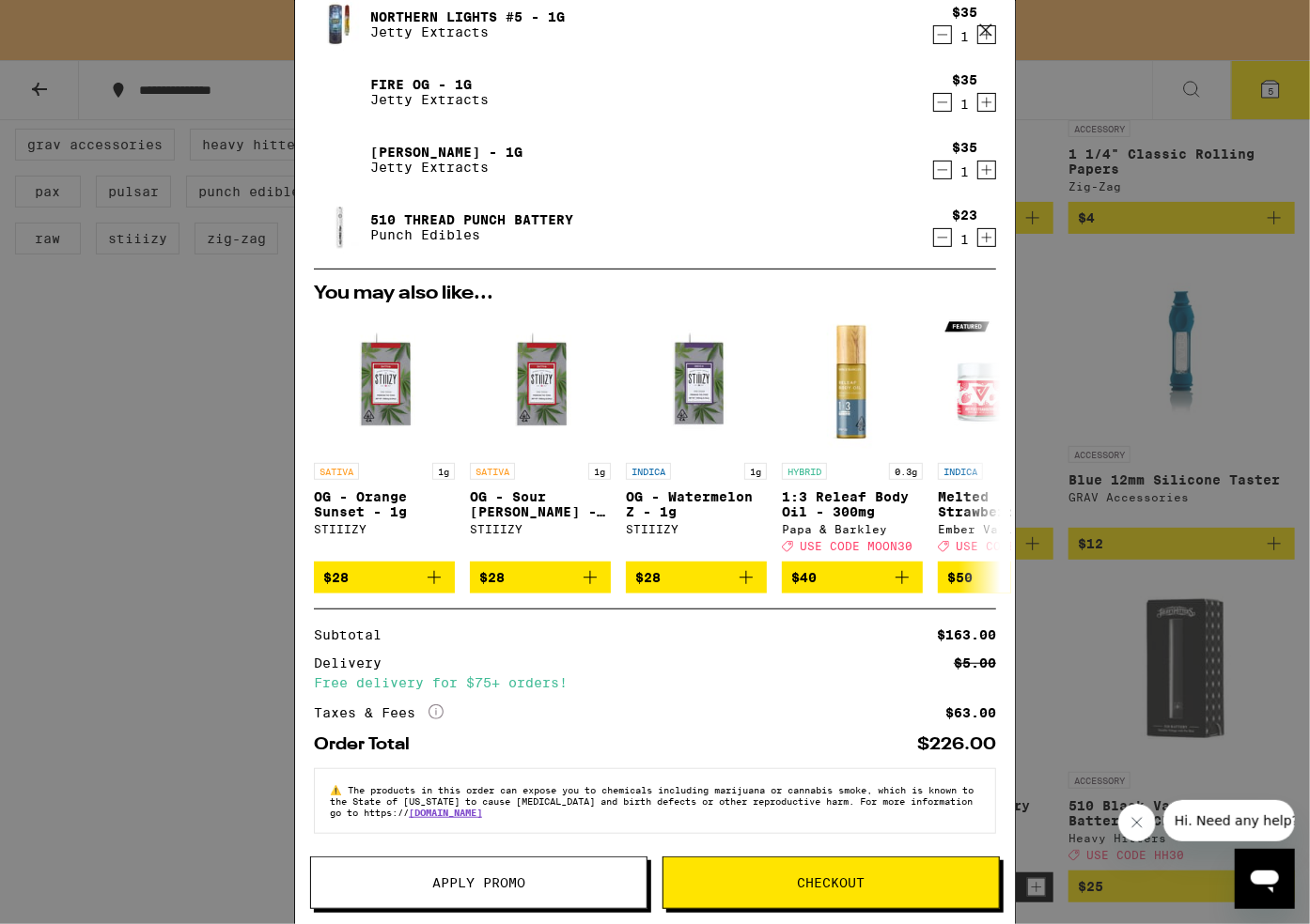
click at [797, 893] on button "Checkout" at bounding box center [832, 883] width 337 height 52
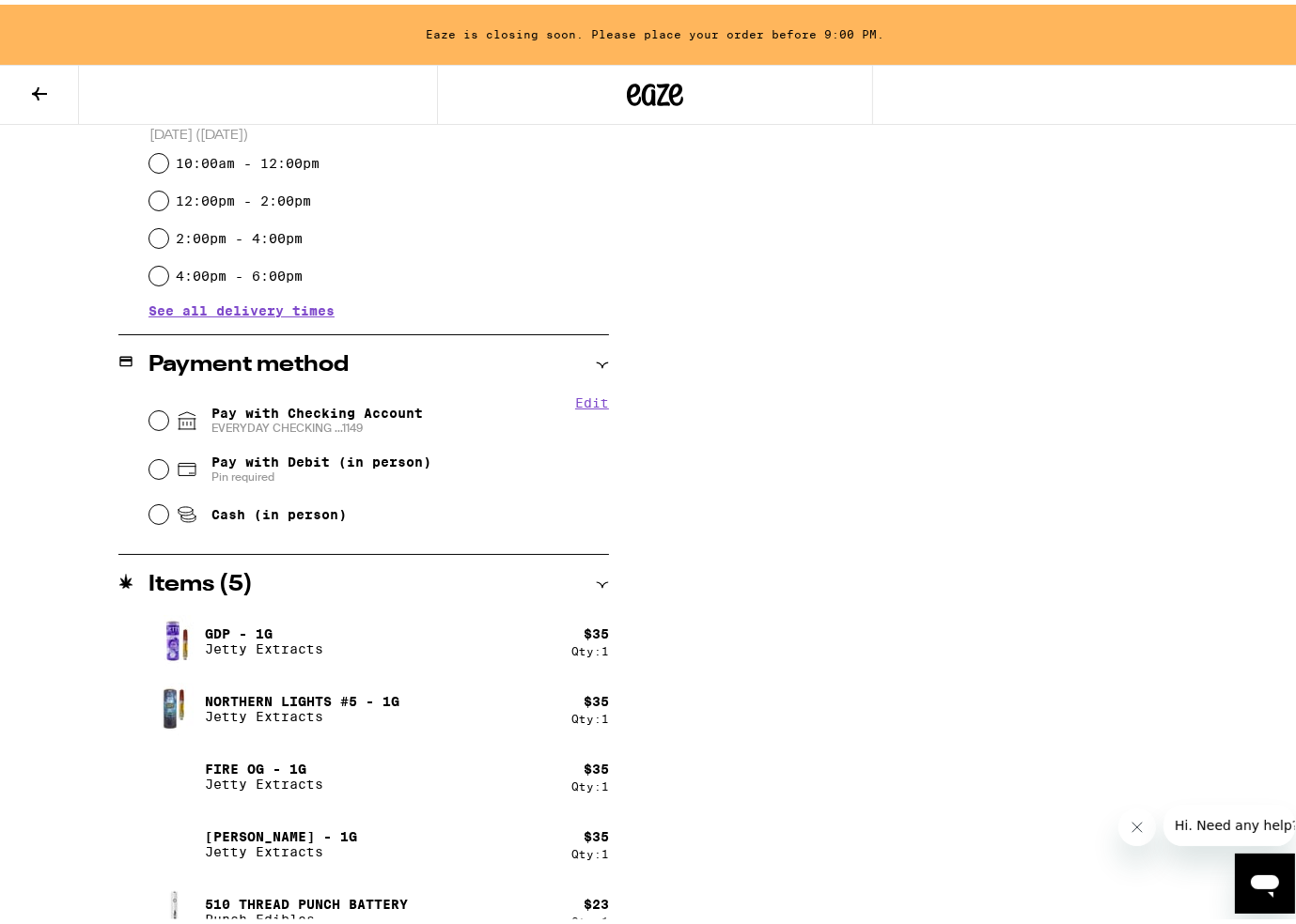
scroll to position [622, 0]
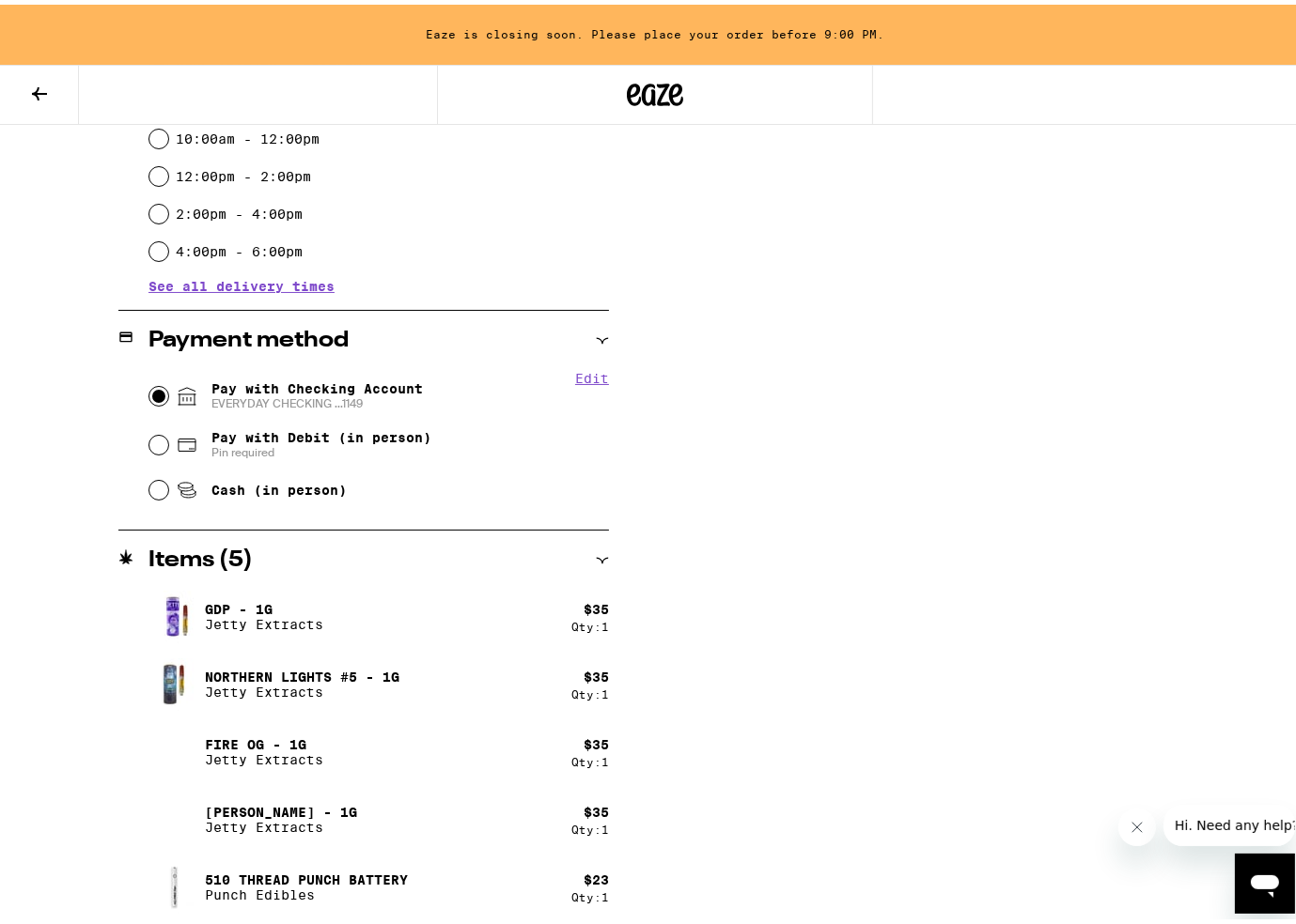
click at [159, 394] on input "Pay with Checking Account EVERYDAY CHECKING ...1149" at bounding box center [158, 391] width 19 height 19
radio input "true"
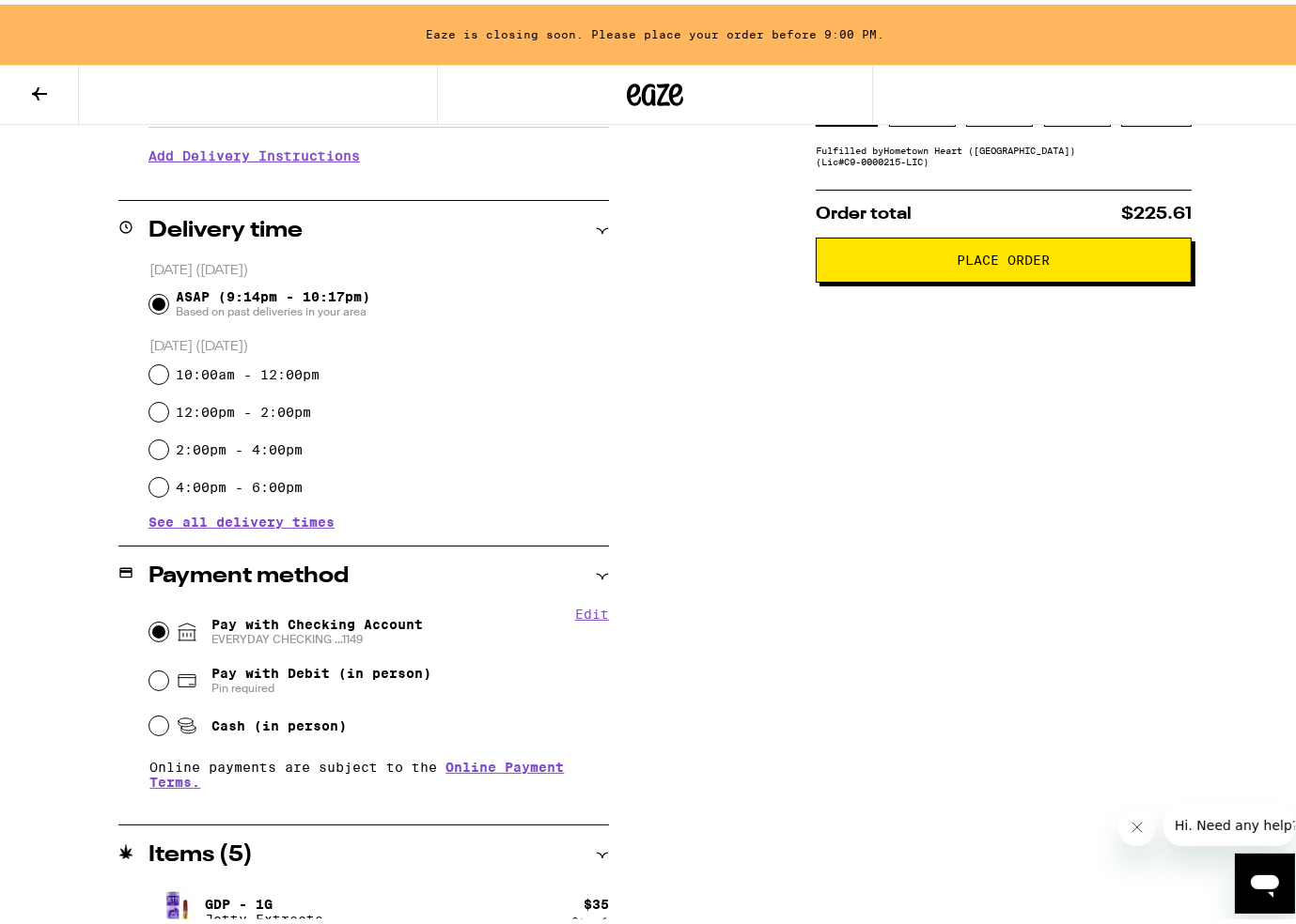
scroll to position [24, 0]
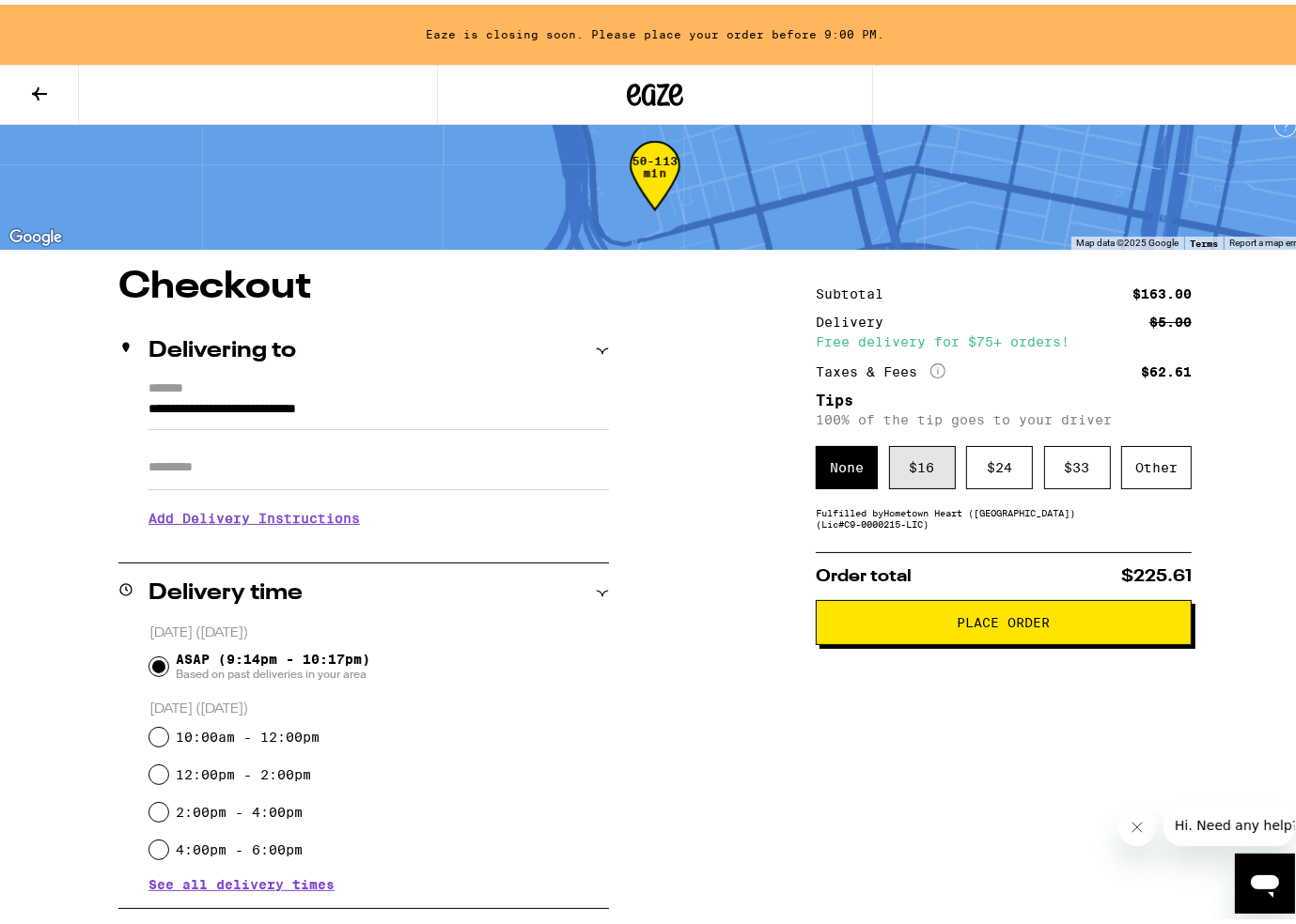
click at [928, 470] on div "$ 16" at bounding box center [922, 463] width 67 height 43
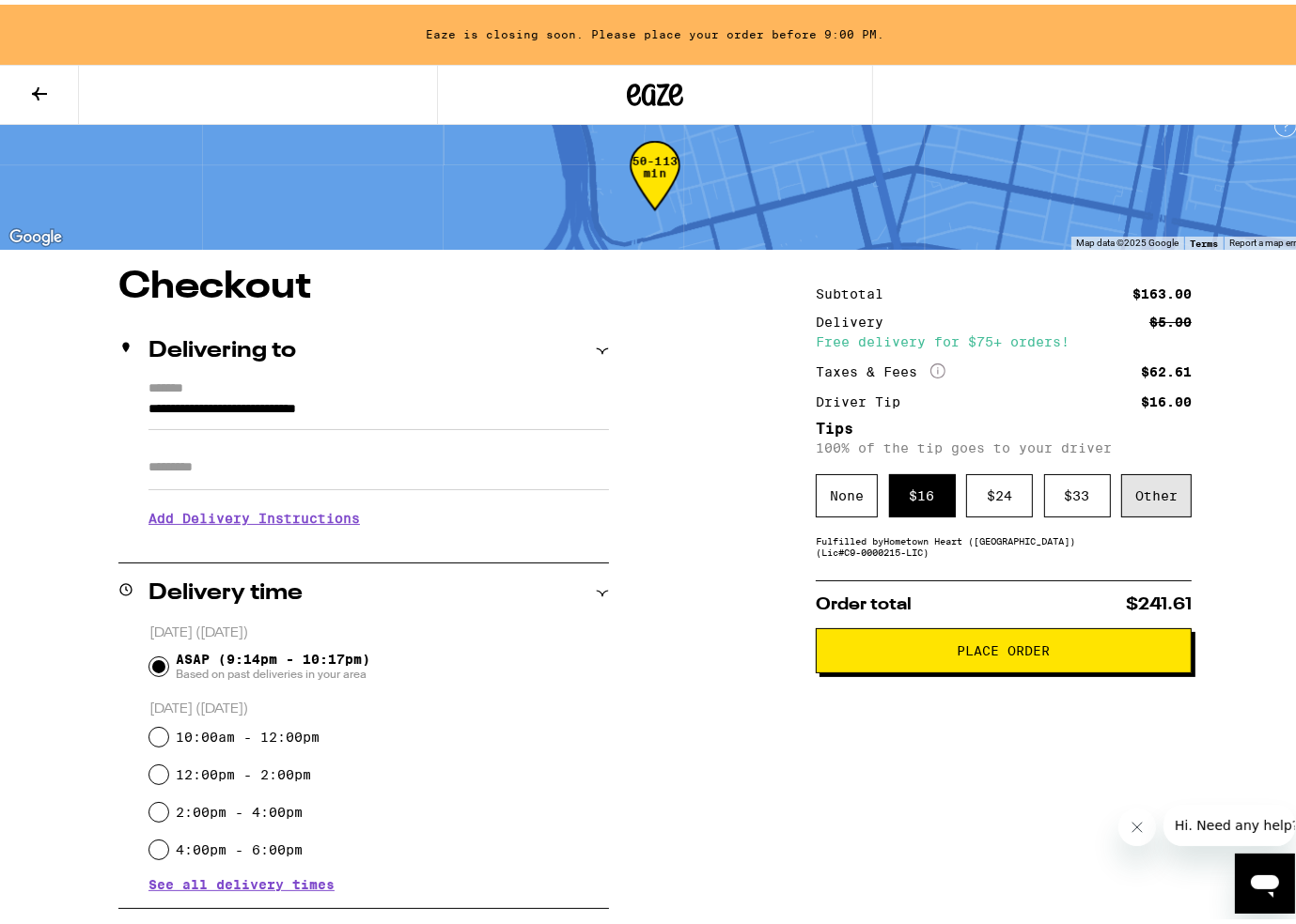
click at [1130, 511] on div "Other" at bounding box center [1155, 491] width 70 height 43
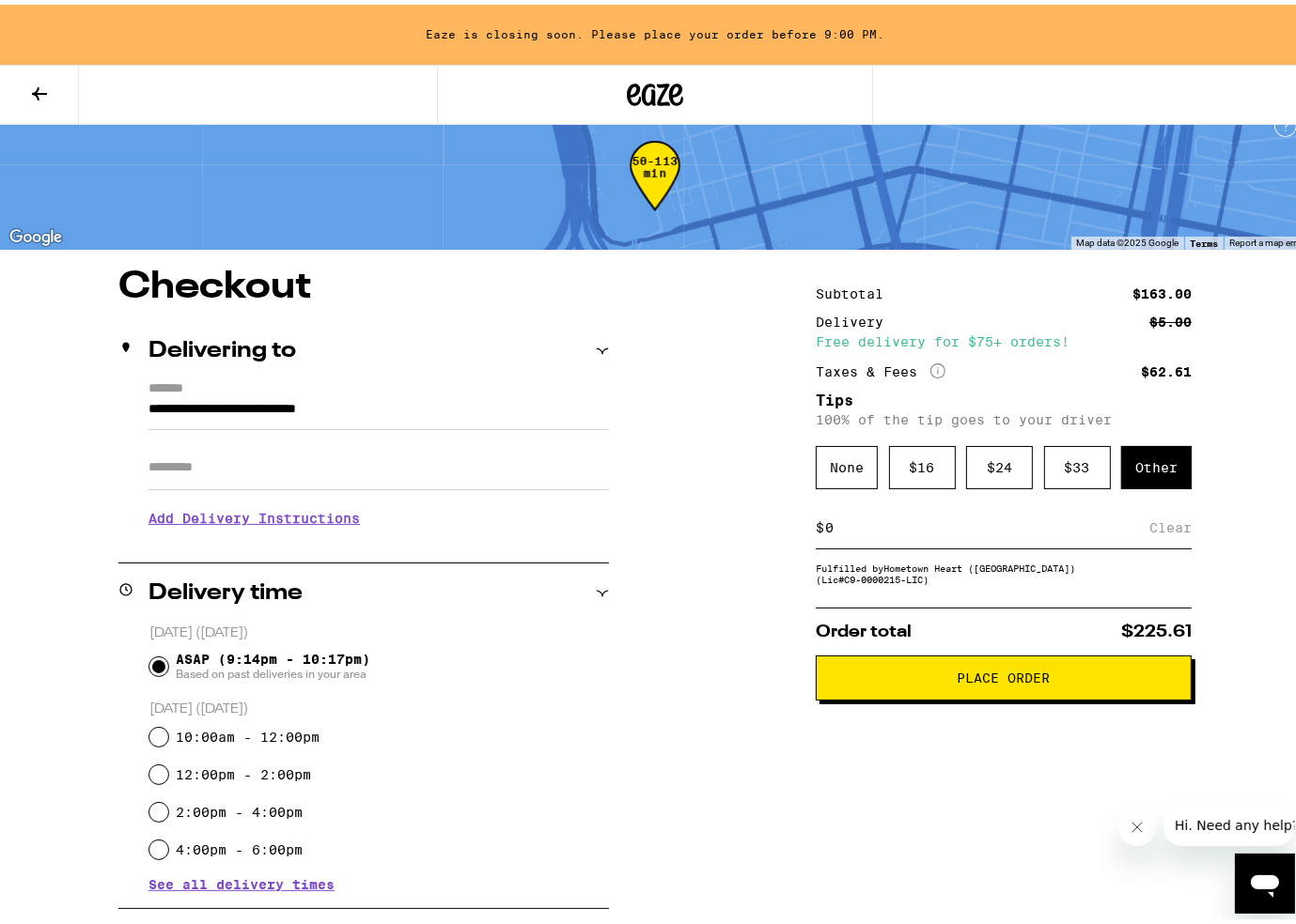
click at [1119, 532] on input at bounding box center [986, 523] width 325 height 17
click at [858, 526] on input at bounding box center [986, 523] width 325 height 17
click at [882, 529] on input "14" at bounding box center [990, 523] width 333 height 17
type input "14"
click at [797, 578] on div "**********" at bounding box center [655, 923] width 1310 height 1318
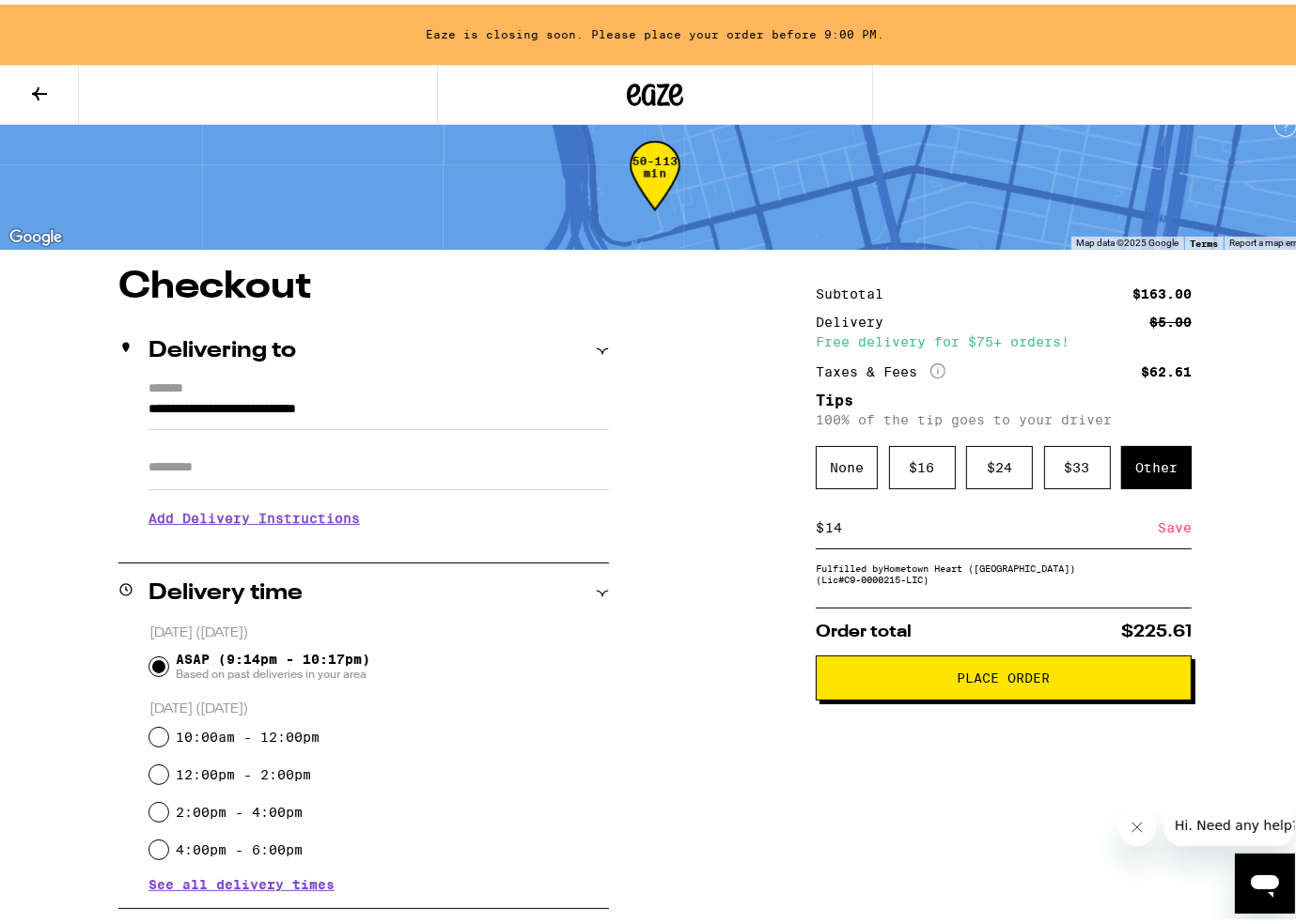
click at [952, 525] on input "14" at bounding box center [990, 523] width 333 height 17
drag, startPoint x: 1096, startPoint y: 528, endPoint x: 759, endPoint y: 533, distance: 337.0
click at [759, 533] on div "**********" at bounding box center [655, 923] width 1310 height 1318
drag, startPoint x: 868, startPoint y: 533, endPoint x: 1067, endPoint y: 525, distance: 199.2
click at [870, 532] on input "14" at bounding box center [990, 523] width 333 height 17
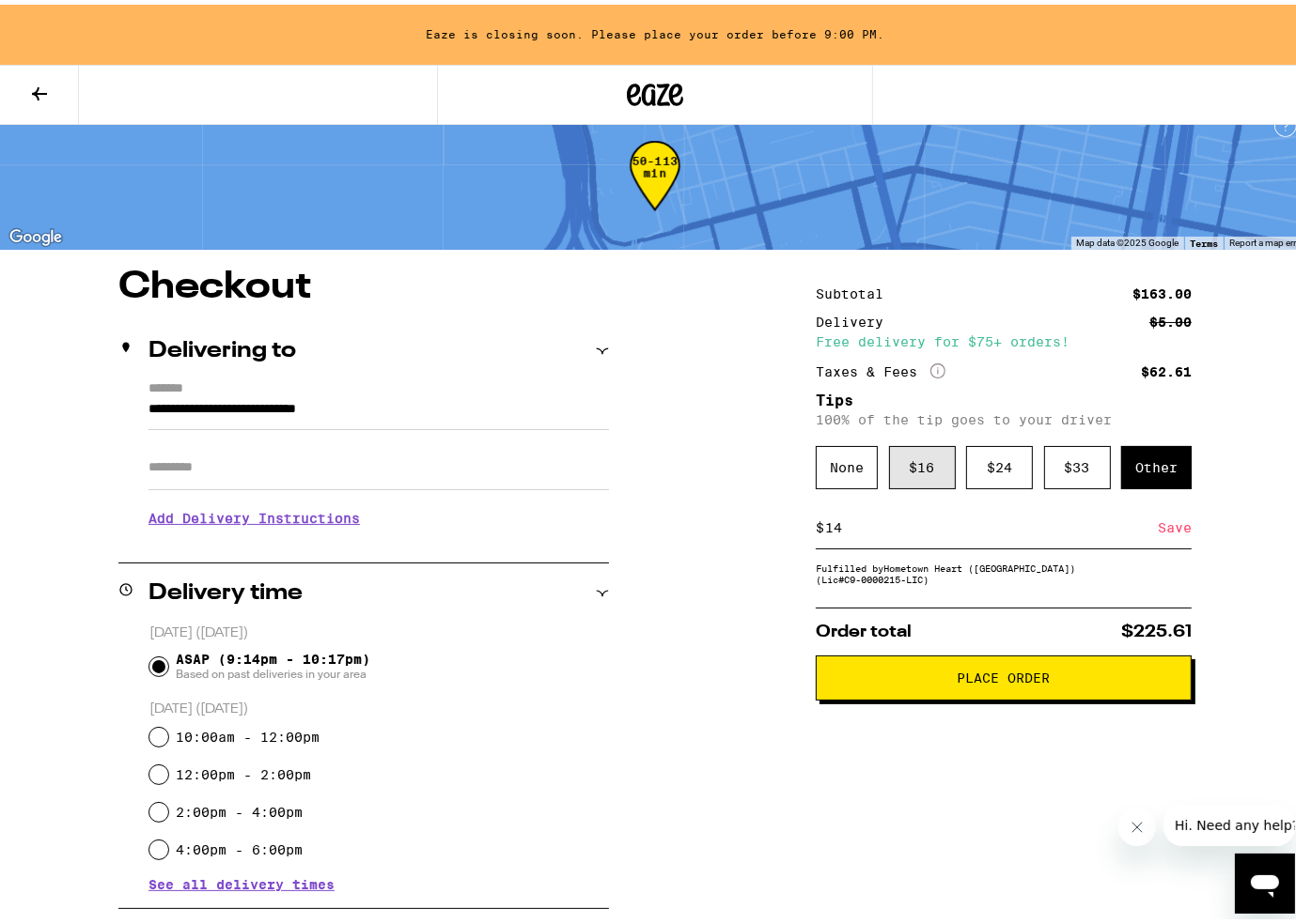
click at [941, 478] on div "$ 16" at bounding box center [922, 463] width 67 height 43
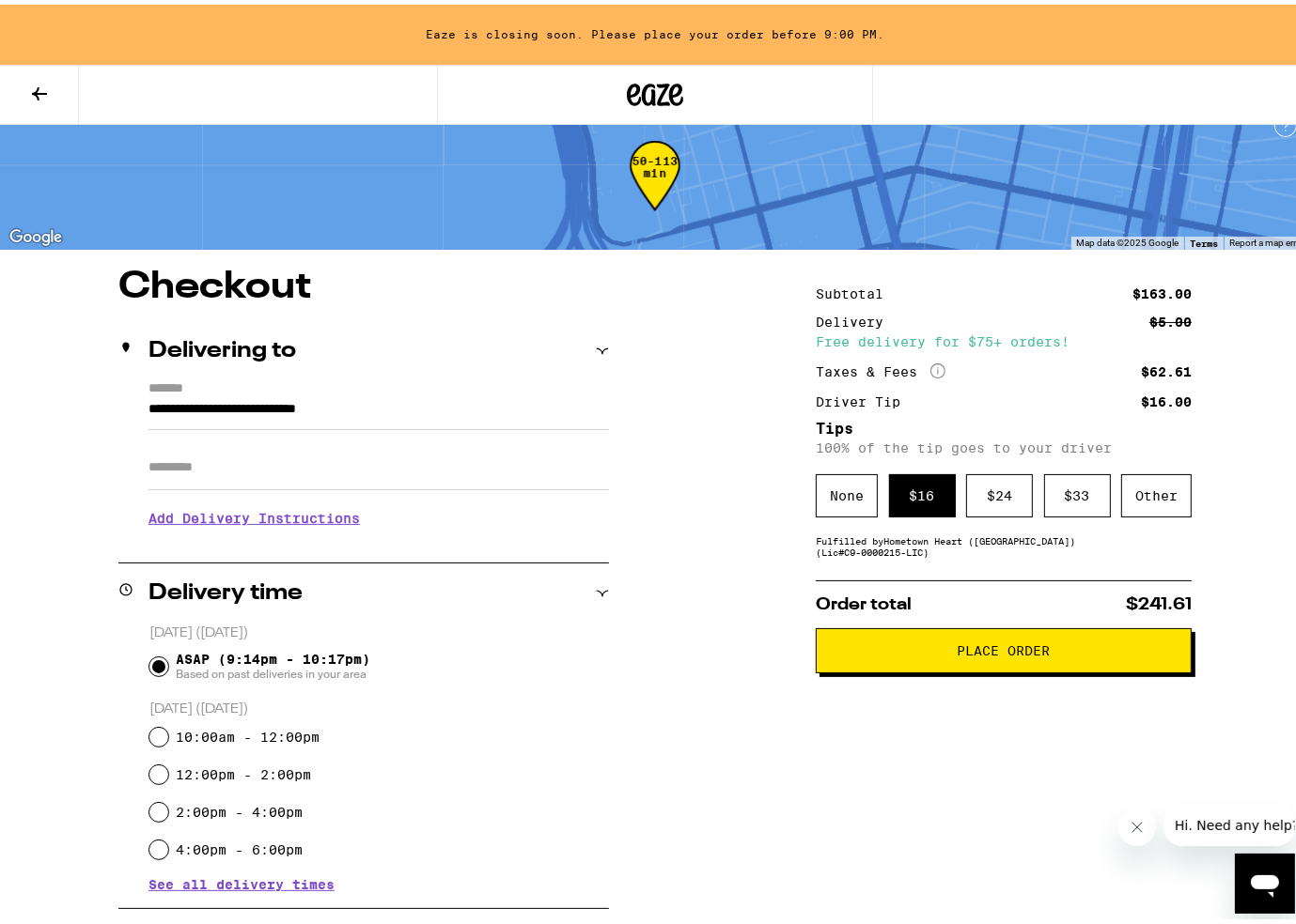
click at [982, 661] on button "Place Order" at bounding box center [1003, 646] width 376 height 45
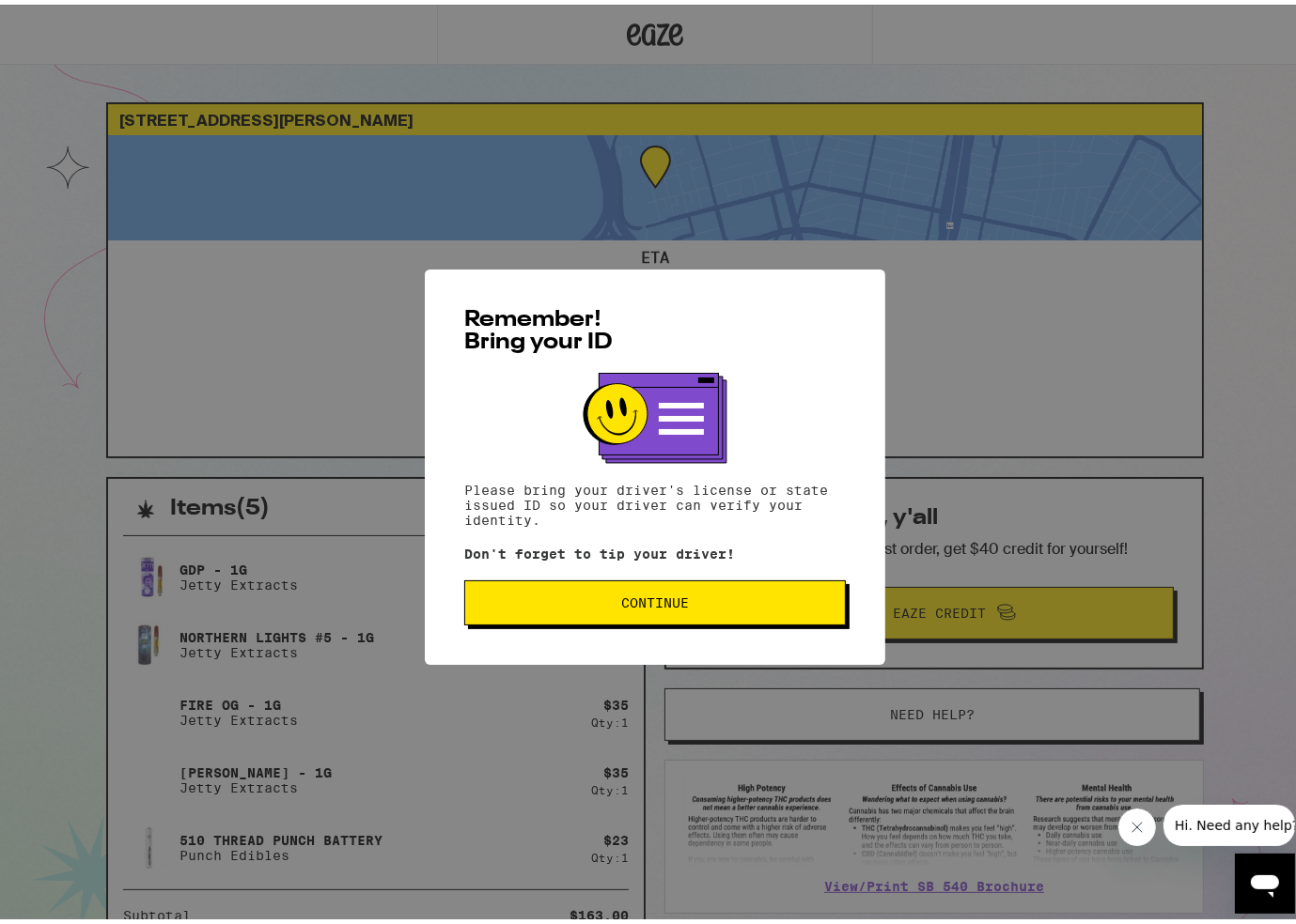
click at [675, 611] on button "Continue" at bounding box center [655, 599] width 382 height 45
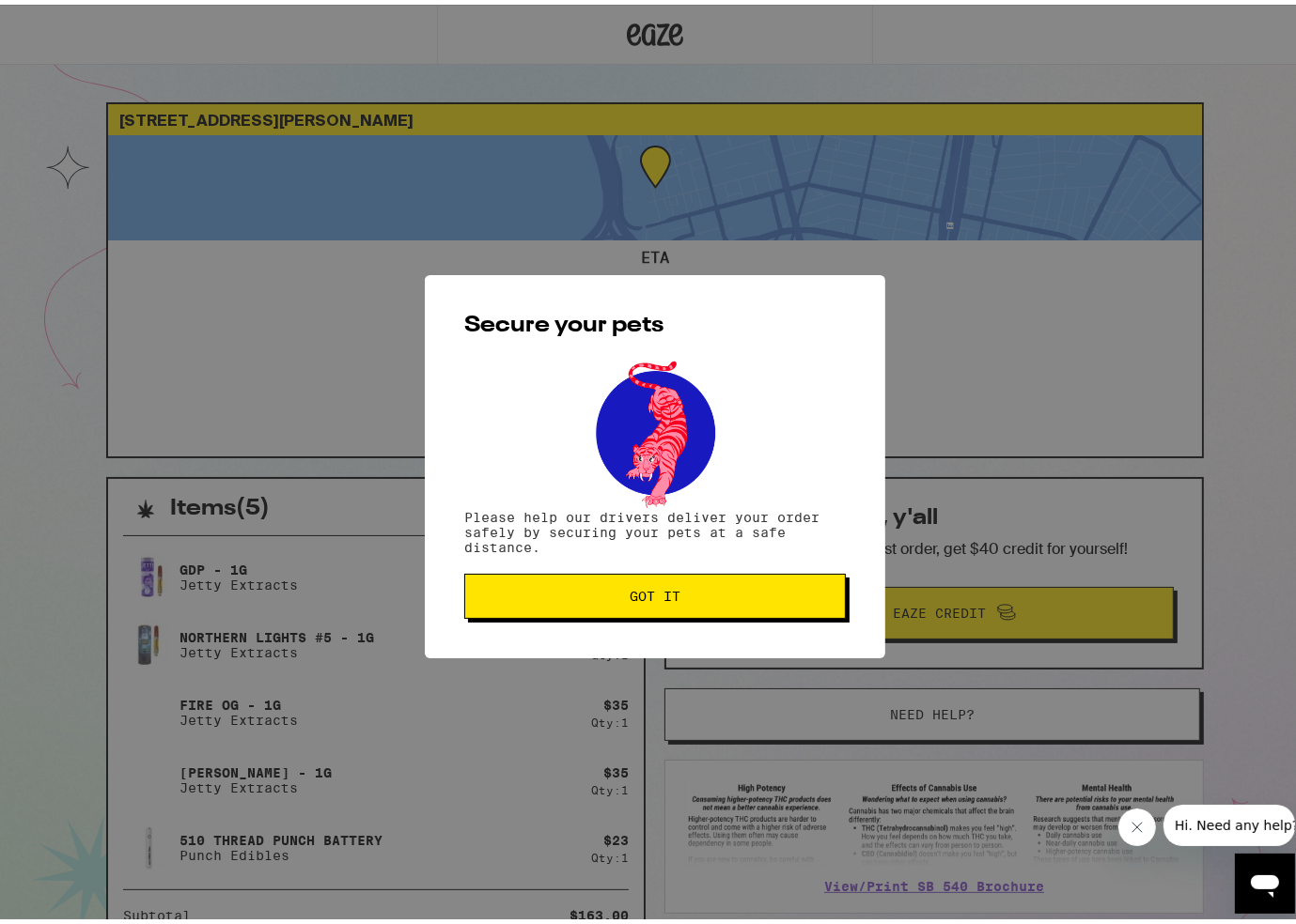
click at [652, 599] on span "Got it" at bounding box center [654, 591] width 50 height 13
